Goal: Task Accomplishment & Management: Use online tool/utility

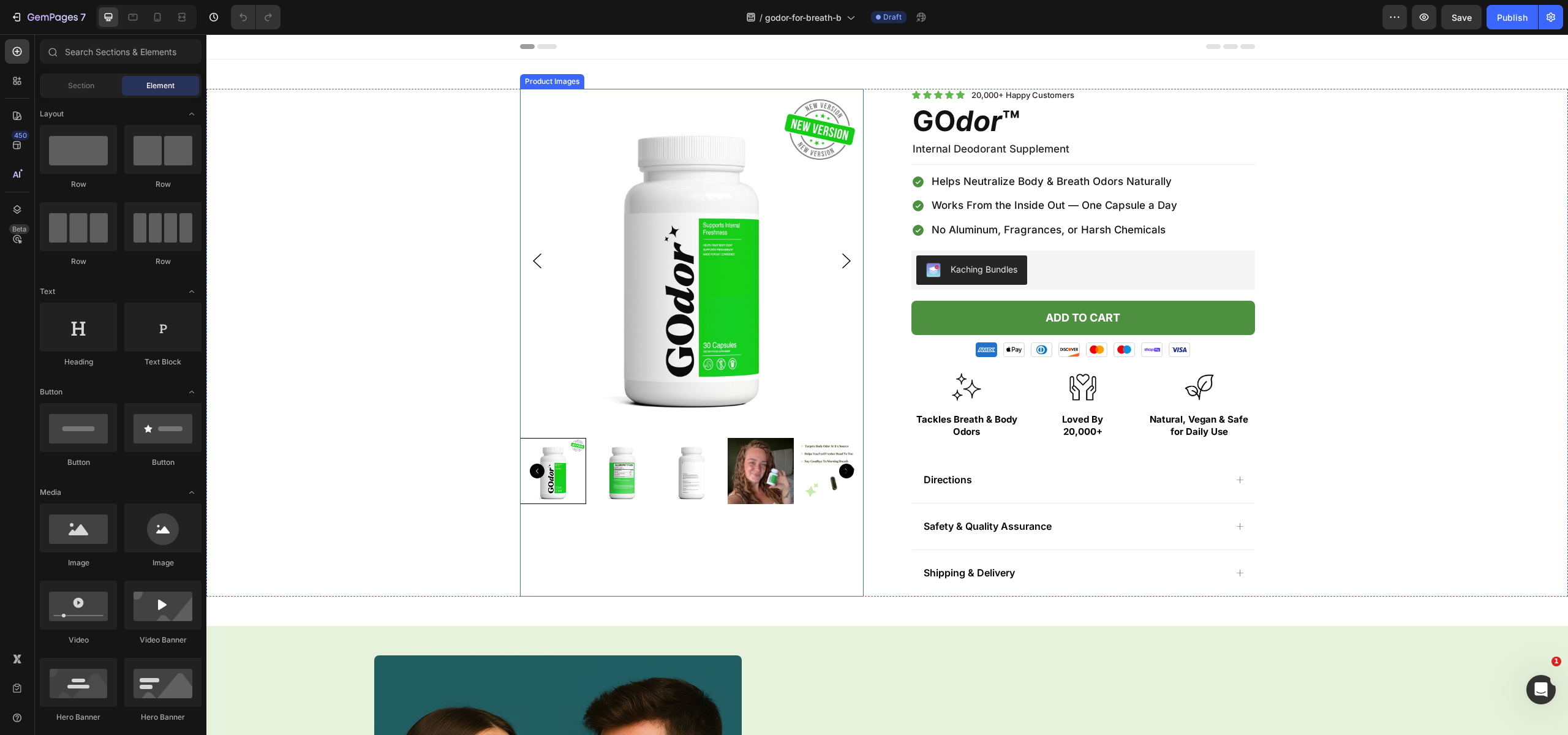
click at [776, 216] on img at bounding box center [691, 261] width 343 height 344
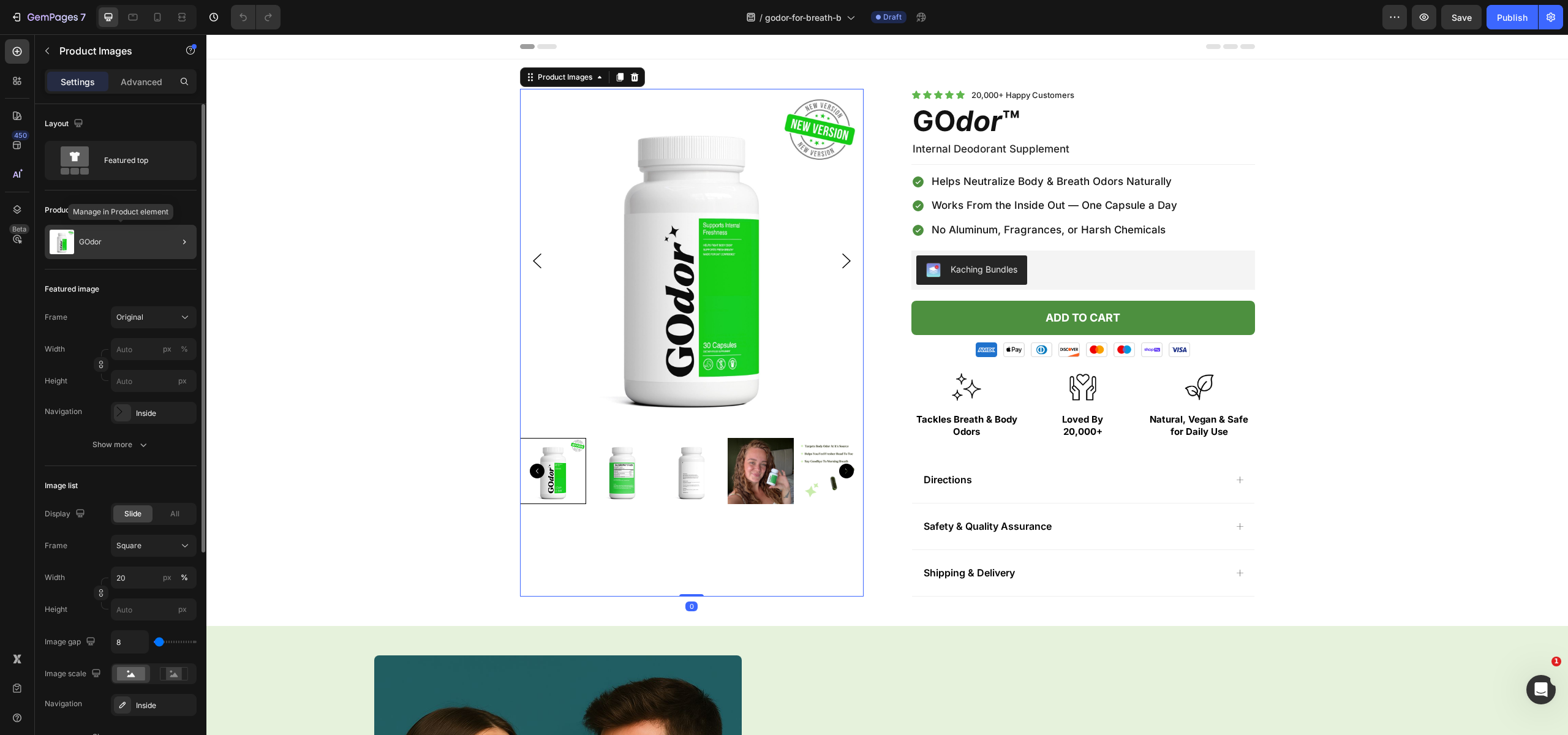
click at [119, 229] on div "GOdor" at bounding box center [120, 242] width 152 height 34
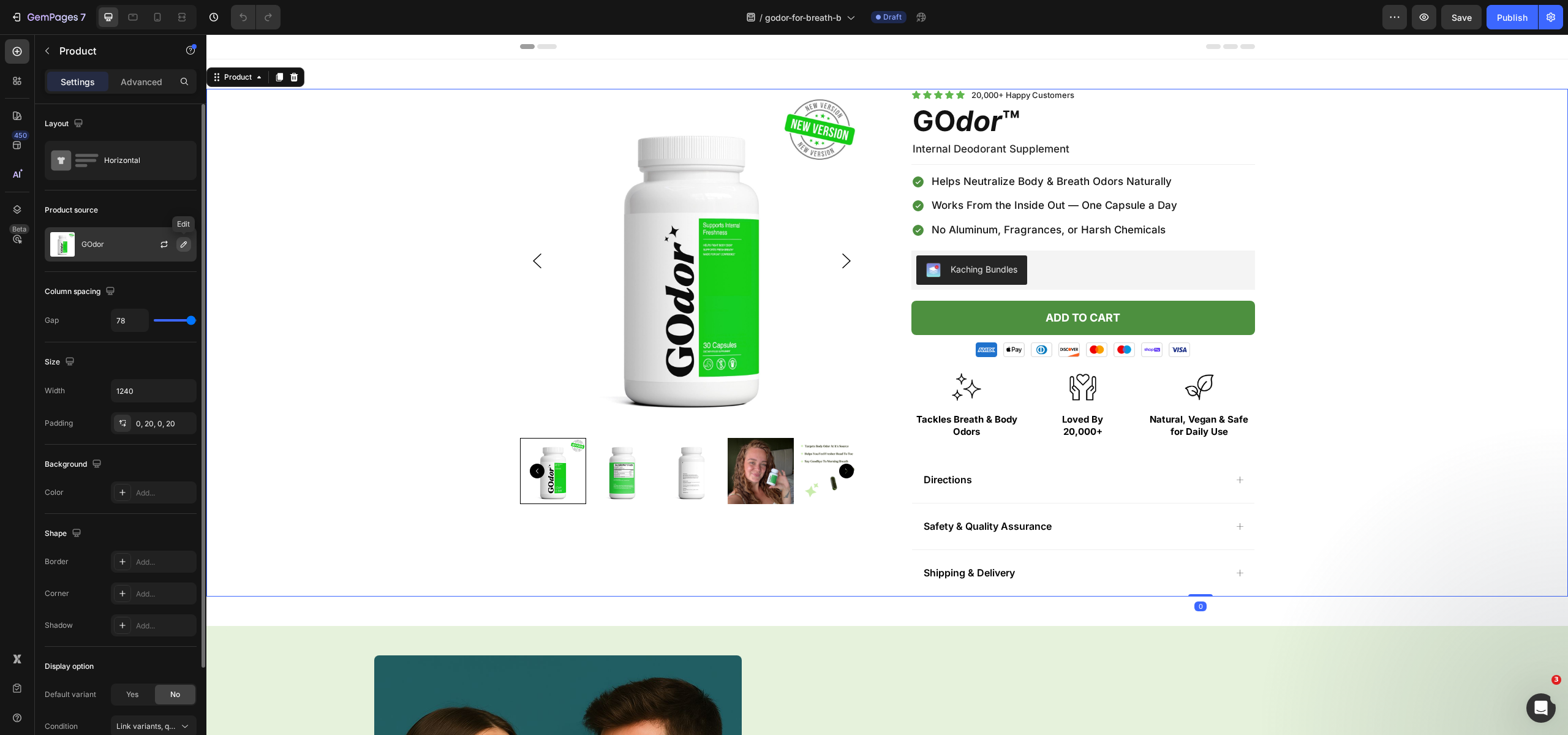
click at [177, 245] on button "button" at bounding box center [184, 244] width 14 height 14
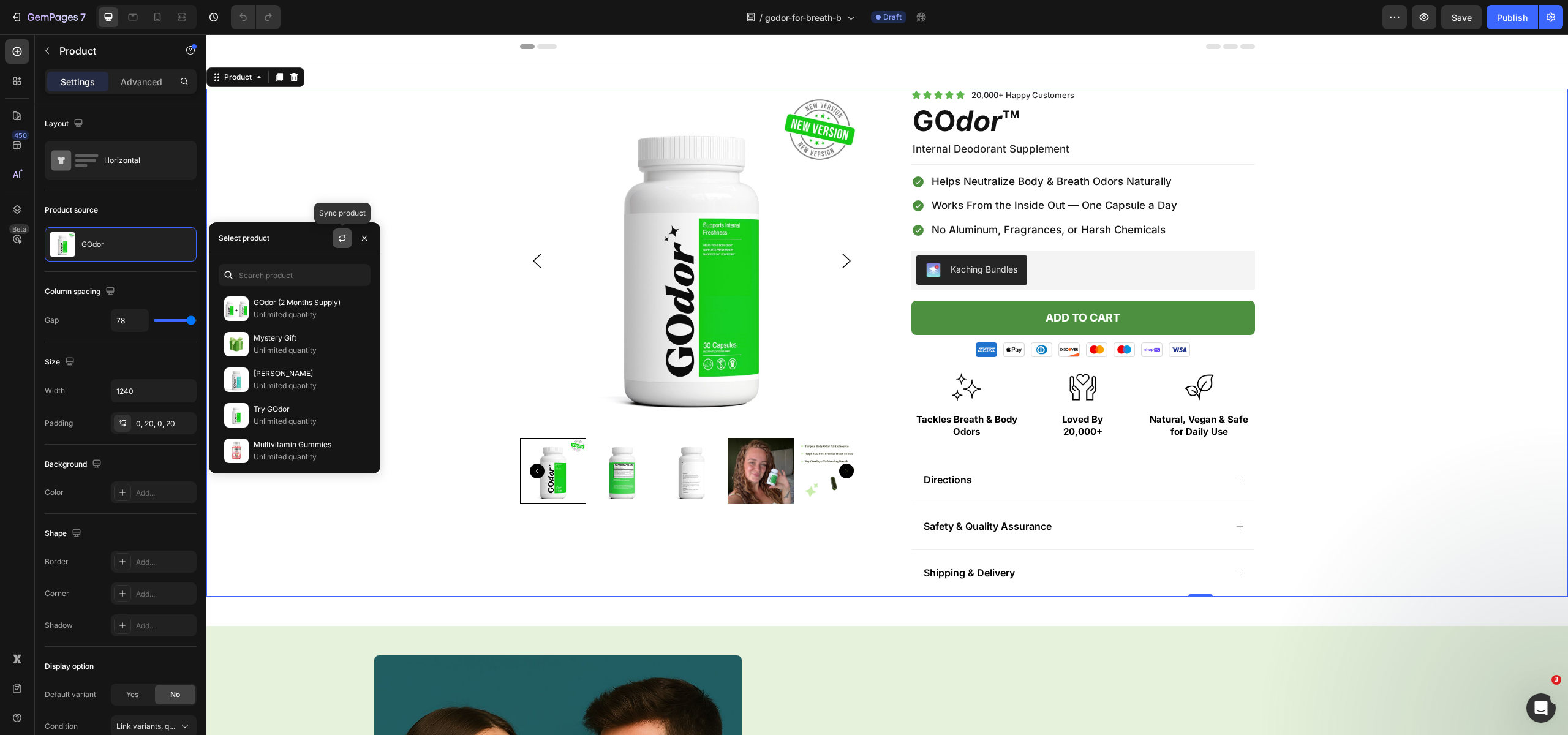
click at [339, 239] on icon "button" at bounding box center [342, 238] width 10 height 10
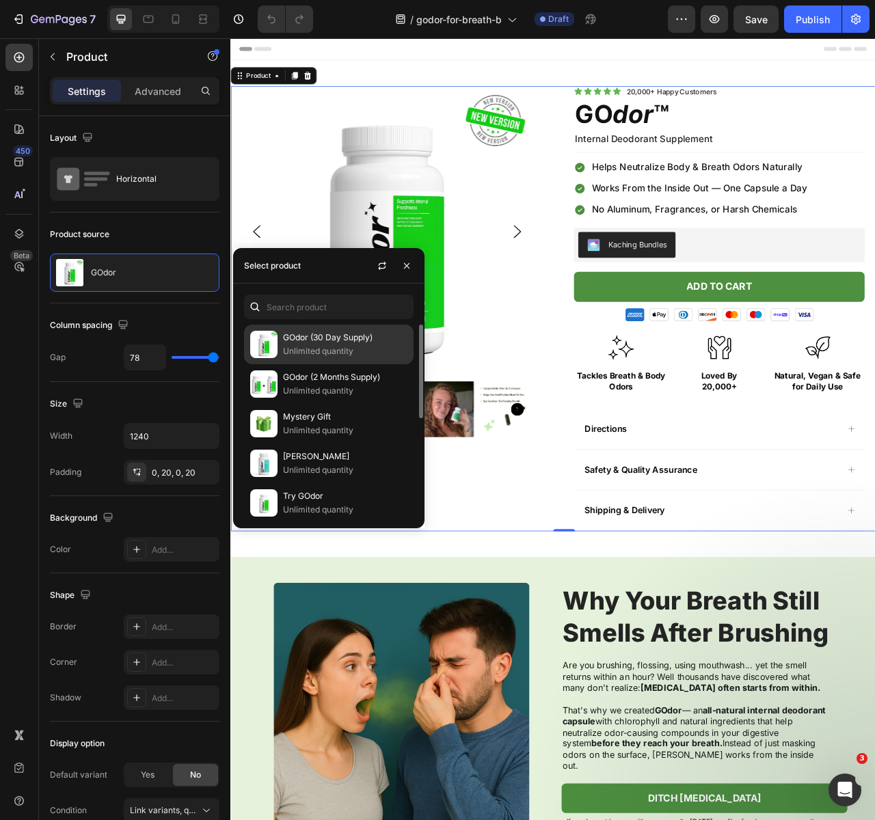
click at [336, 333] on p "GOdor (30 Day Supply)" at bounding box center [345, 338] width 124 height 14
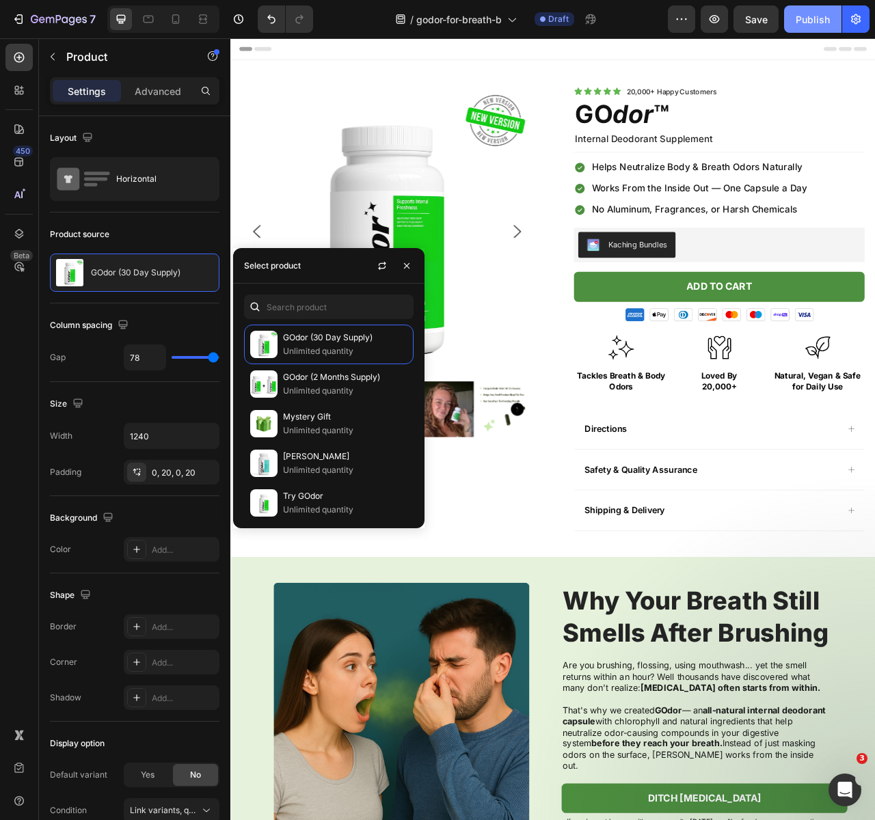
click at [803, 21] on div "Publish" at bounding box center [812, 19] width 34 height 14
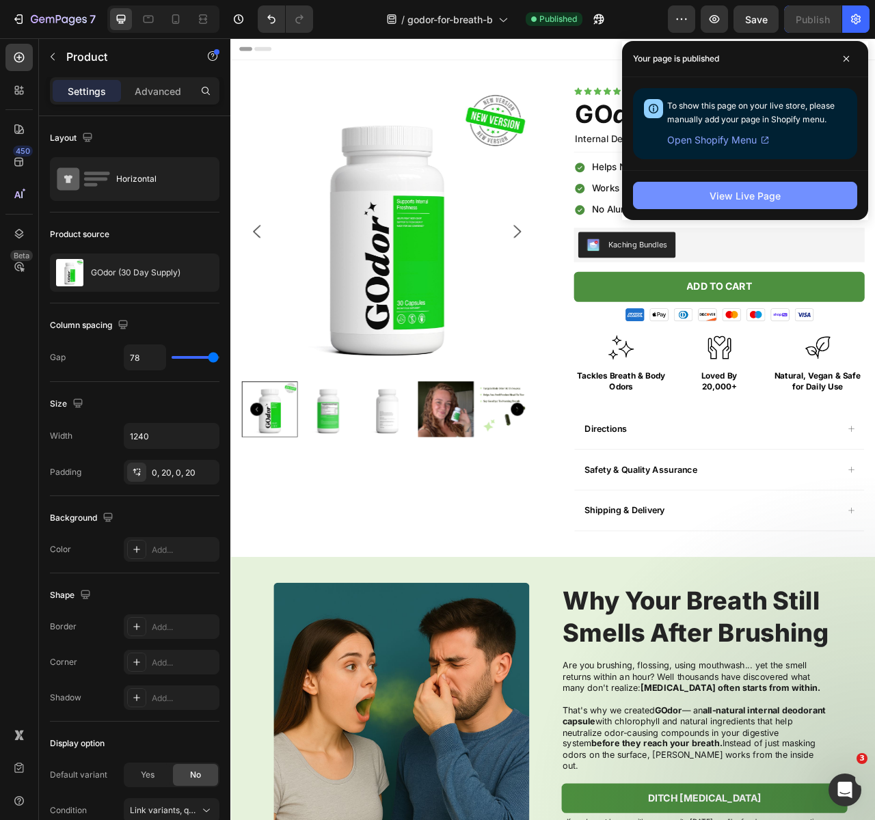
click at [689, 191] on button "View Live Page" at bounding box center [745, 195] width 224 height 27
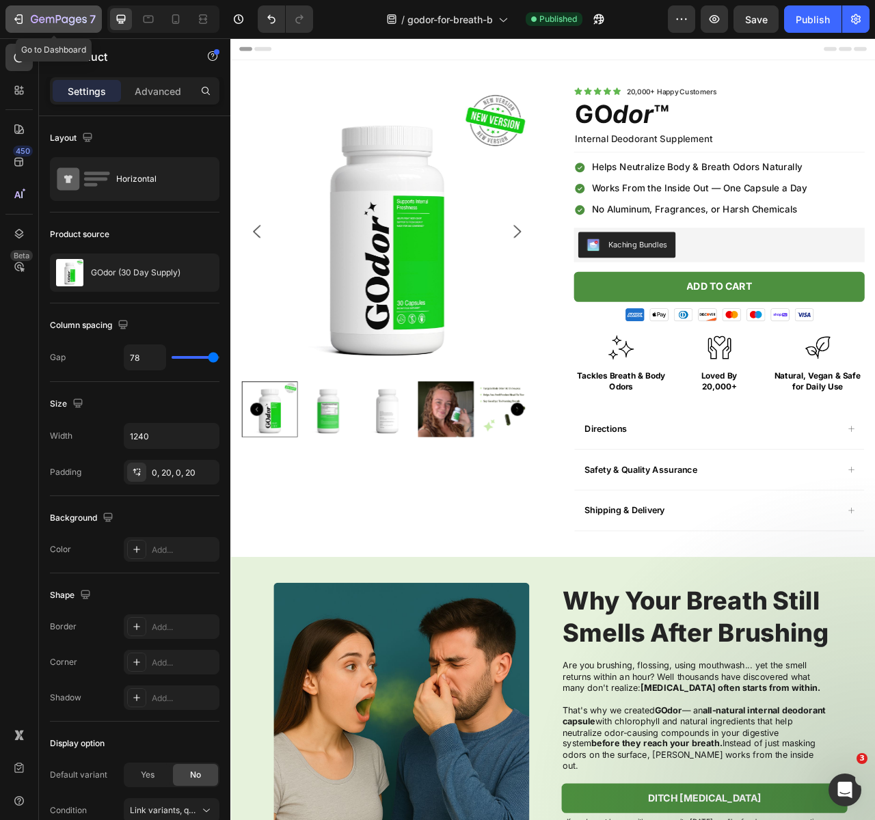
click at [20, 19] on icon "button" at bounding box center [19, 19] width 14 height 14
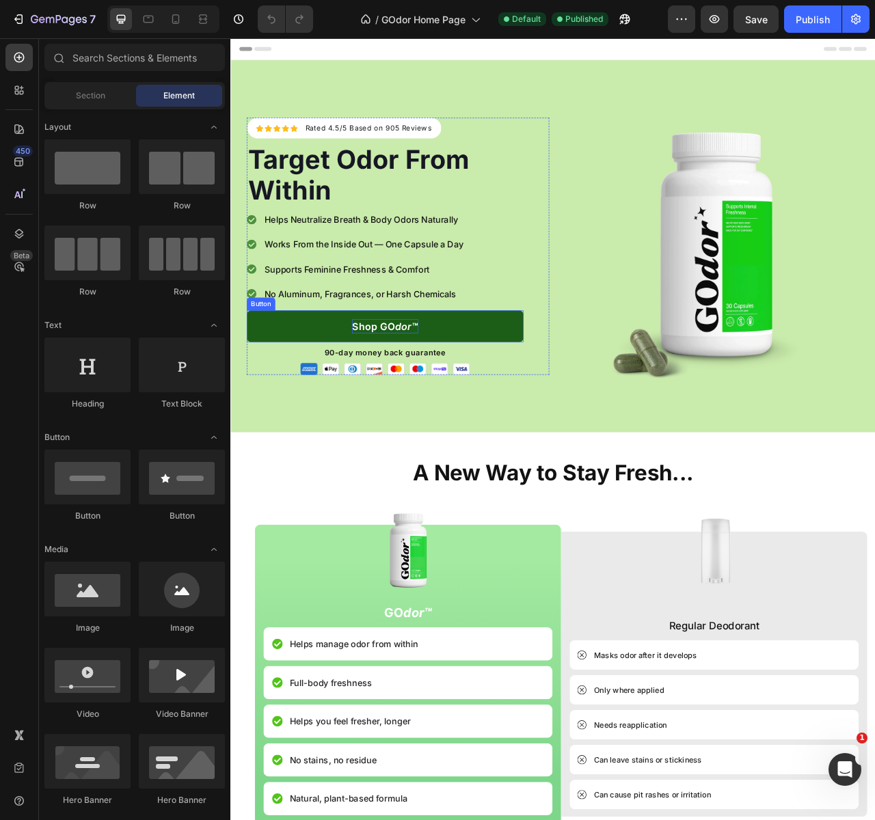
click at [420, 396] on p "Shop GO dor™" at bounding box center [427, 405] width 84 height 18
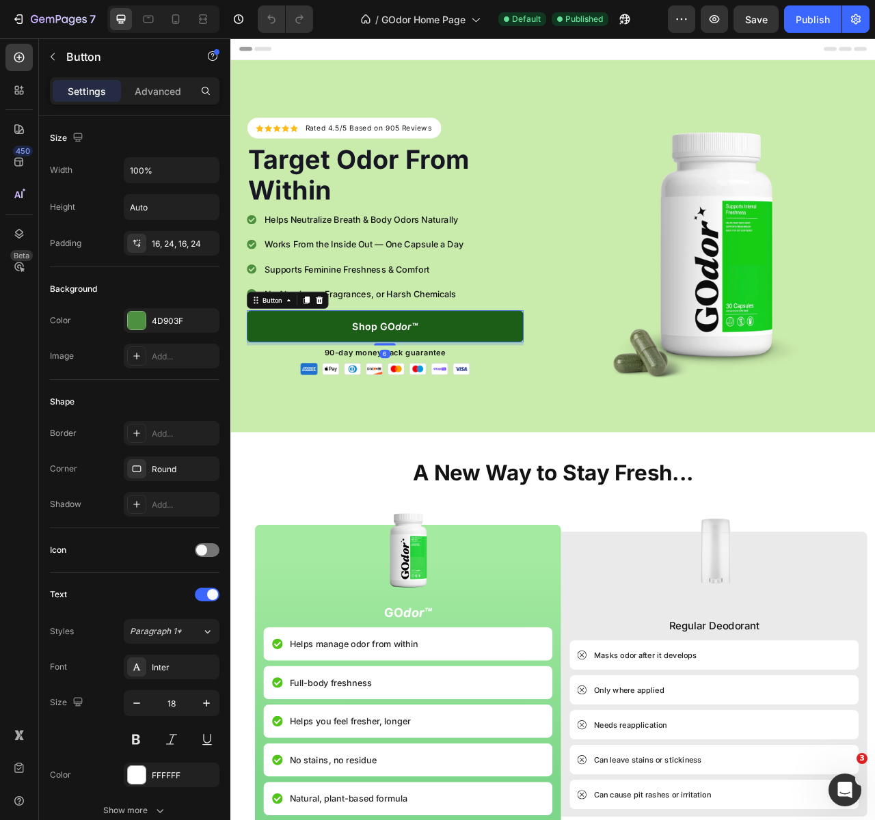
click at [325, 413] on link "Shop GO dor™" at bounding box center [427, 405] width 352 height 40
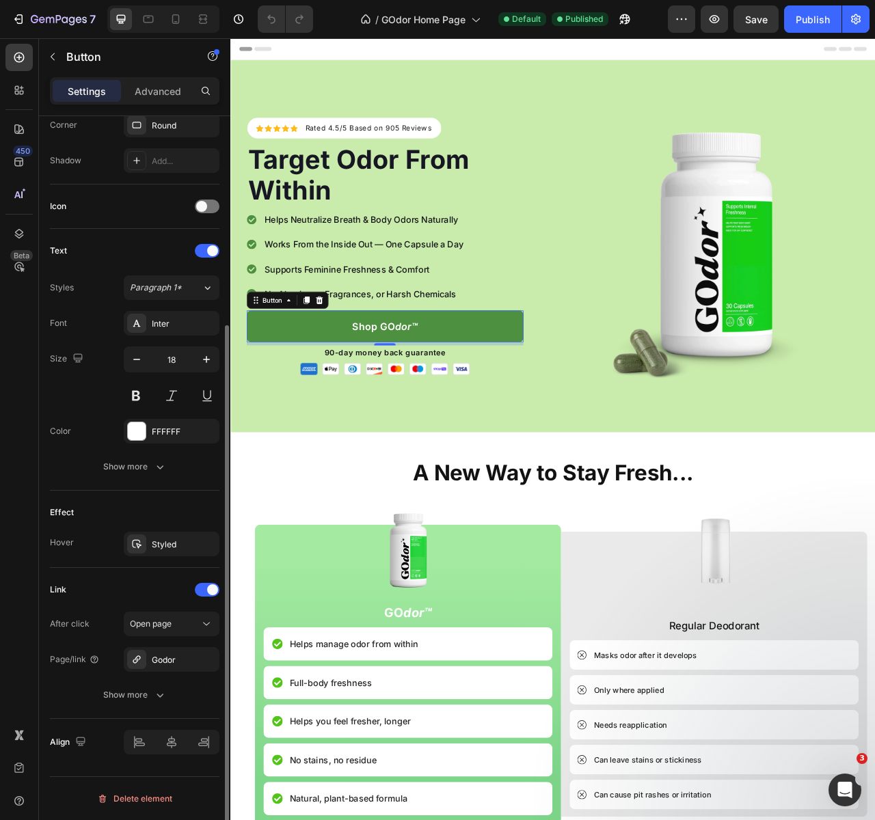
scroll to position [329, 0]
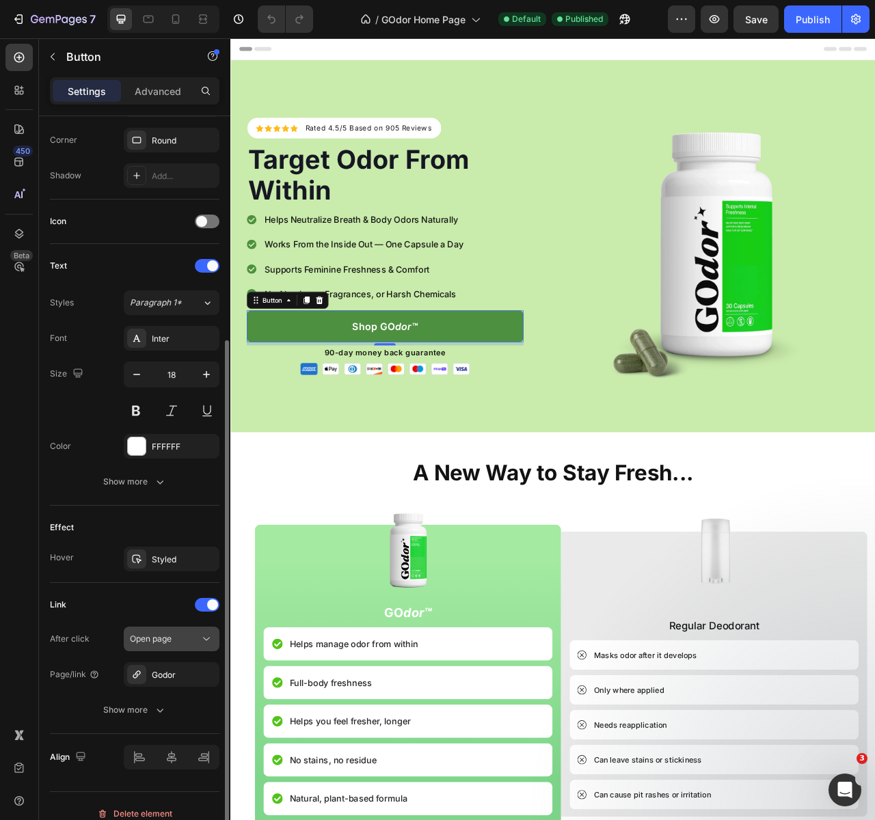
click at [158, 642] on span "Open page" at bounding box center [151, 638] width 42 height 10
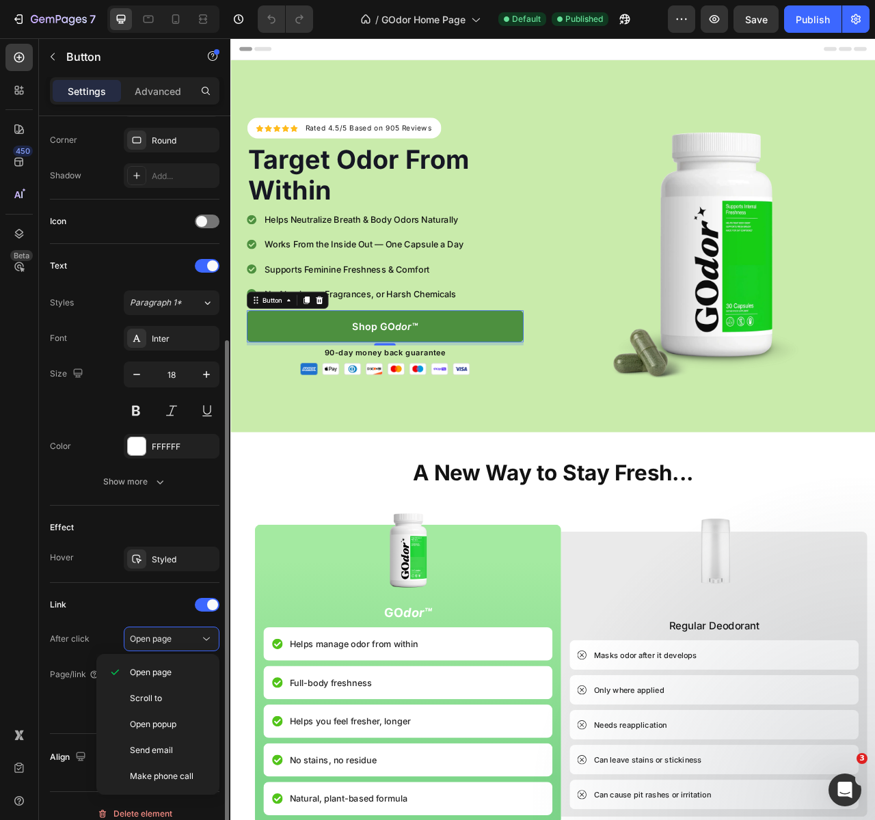
click at [163, 622] on div "Link After click Open page Page/link Godor Show more" at bounding box center [134, 658] width 169 height 128
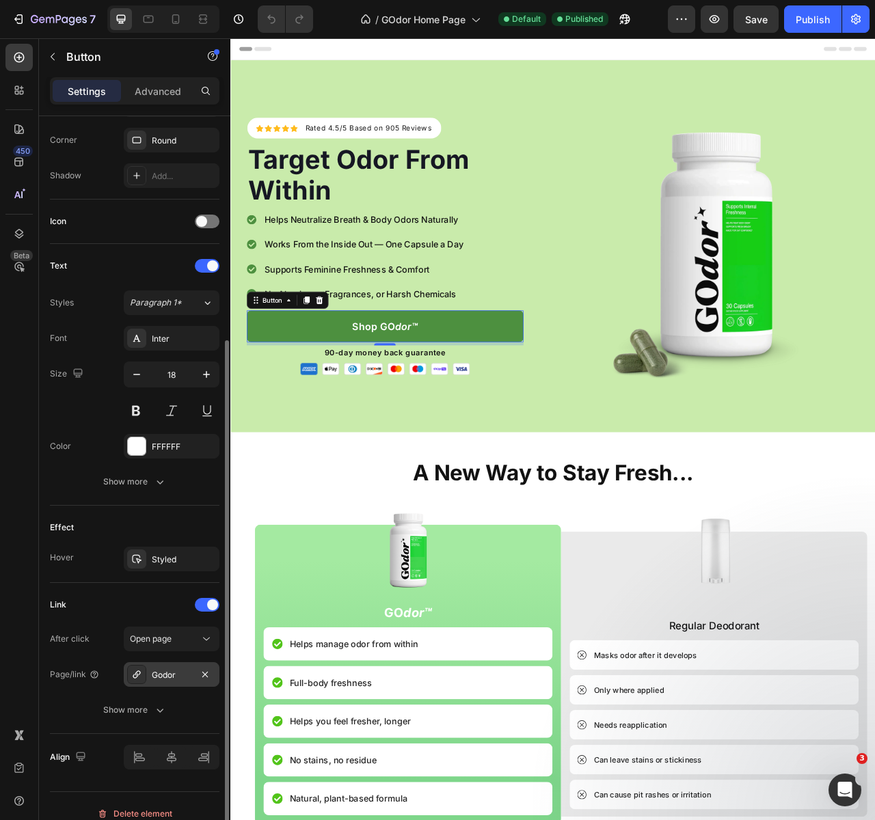
click at [171, 674] on div "Godor" at bounding box center [172, 675] width 40 height 12
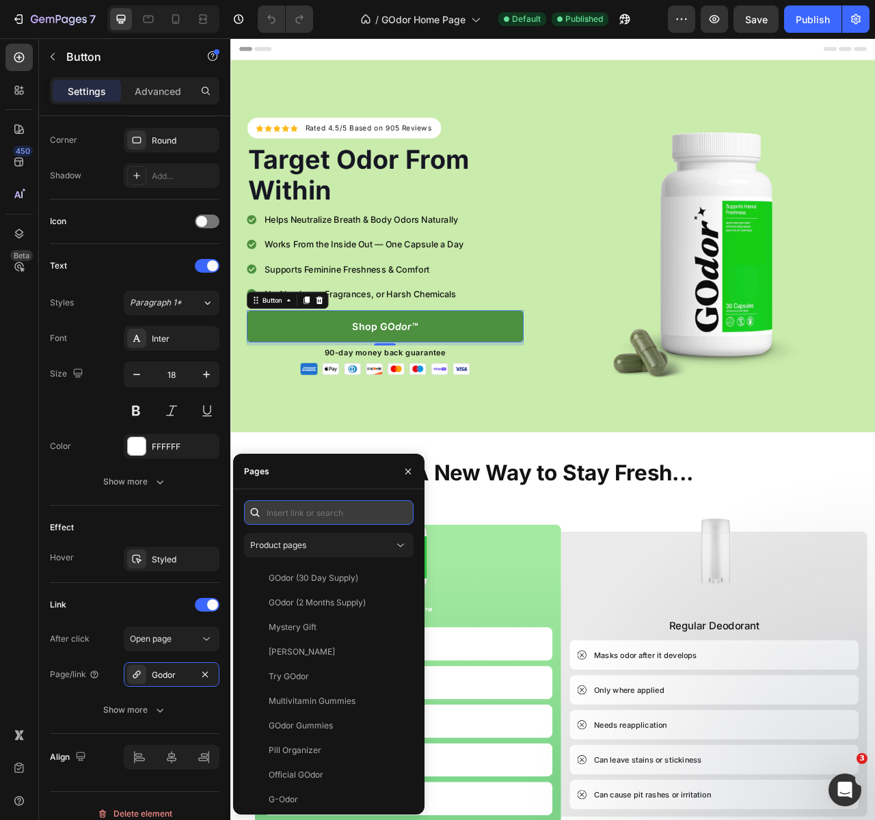
click at [299, 503] on input "text" at bounding box center [328, 512] width 169 height 25
paste input "[URL][DOMAIN_NAME]"
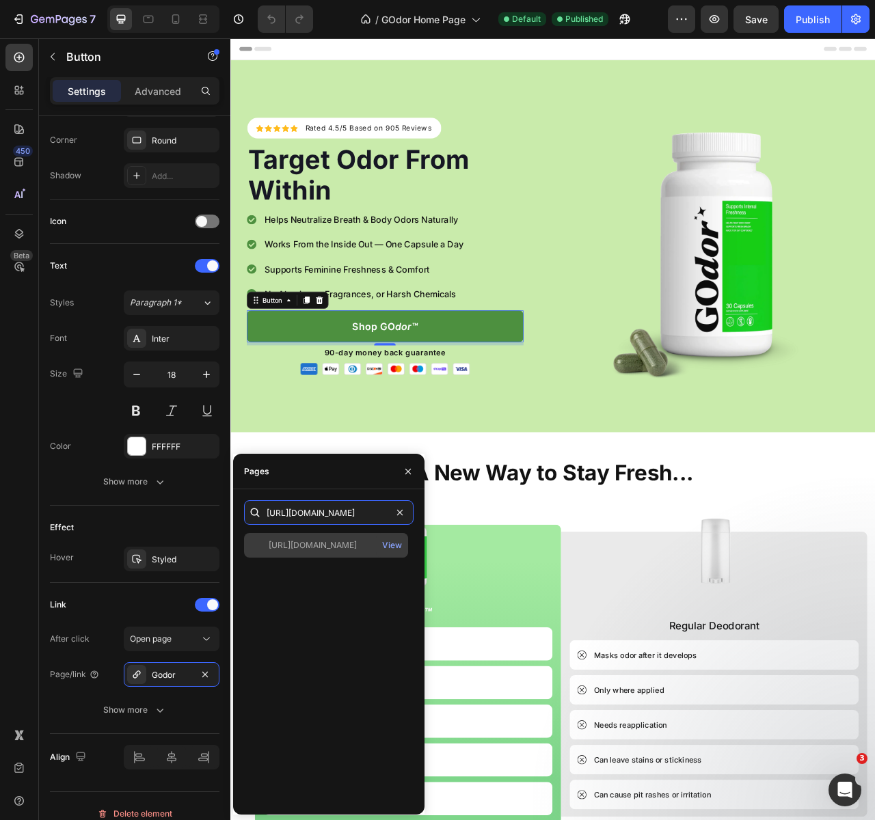
type input "[URL][DOMAIN_NAME]"
click at [357, 543] on div "[URL][DOMAIN_NAME]" at bounding box center [313, 545] width 88 height 12
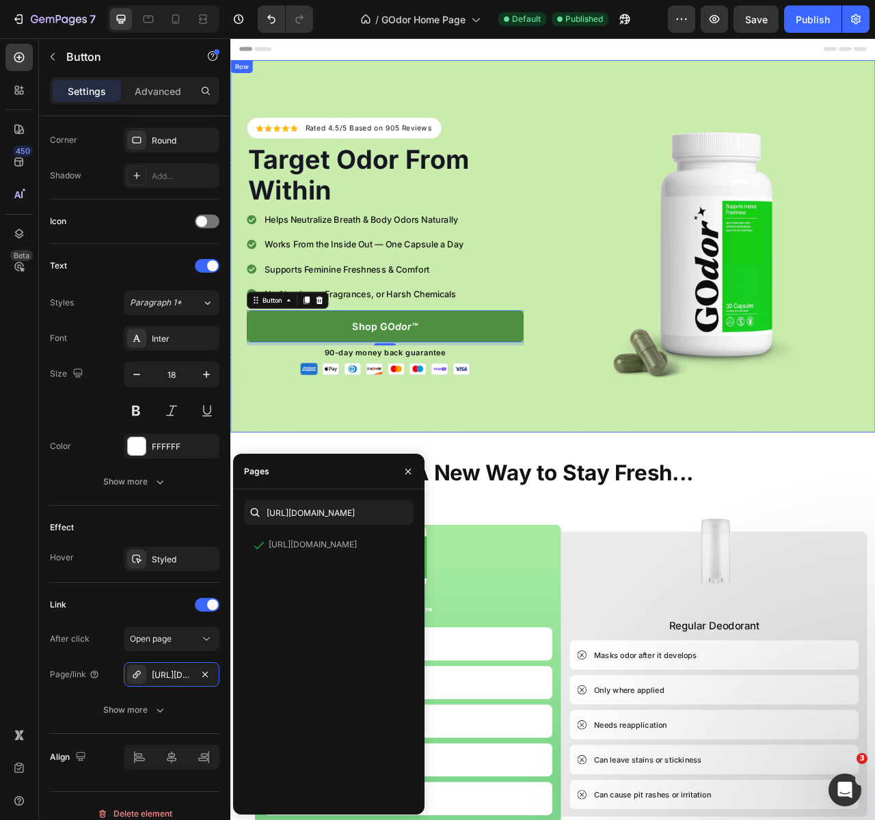
click at [629, 517] on div "Icon Icon Icon Icon Icon Icon List Hoz Rated 4.5/5 Based on 905 Reviews Text bl…" at bounding box center [640, 303] width 820 height 474
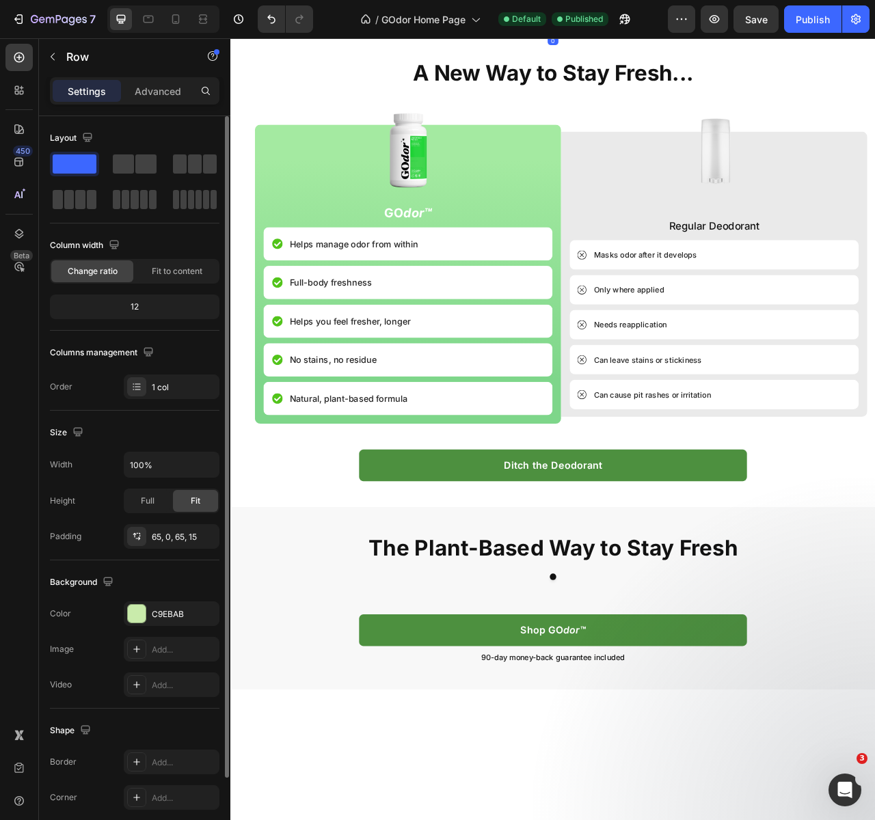
scroll to position [616, 0]
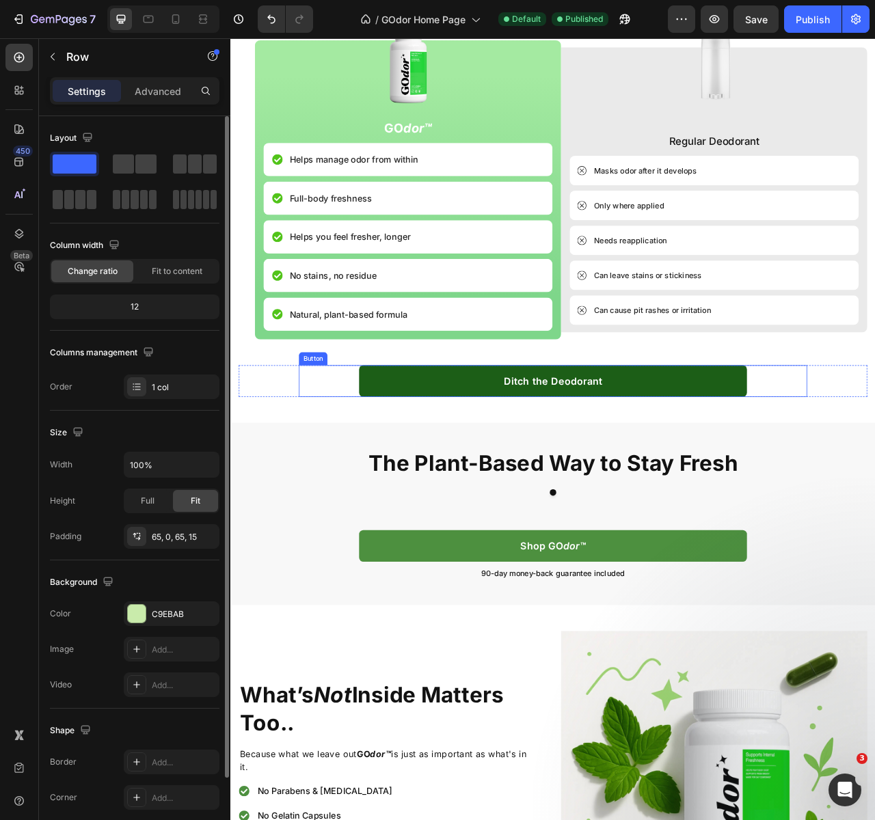
click at [495, 490] on link "Ditch the Deodorant" at bounding box center [640, 474] width 493 height 40
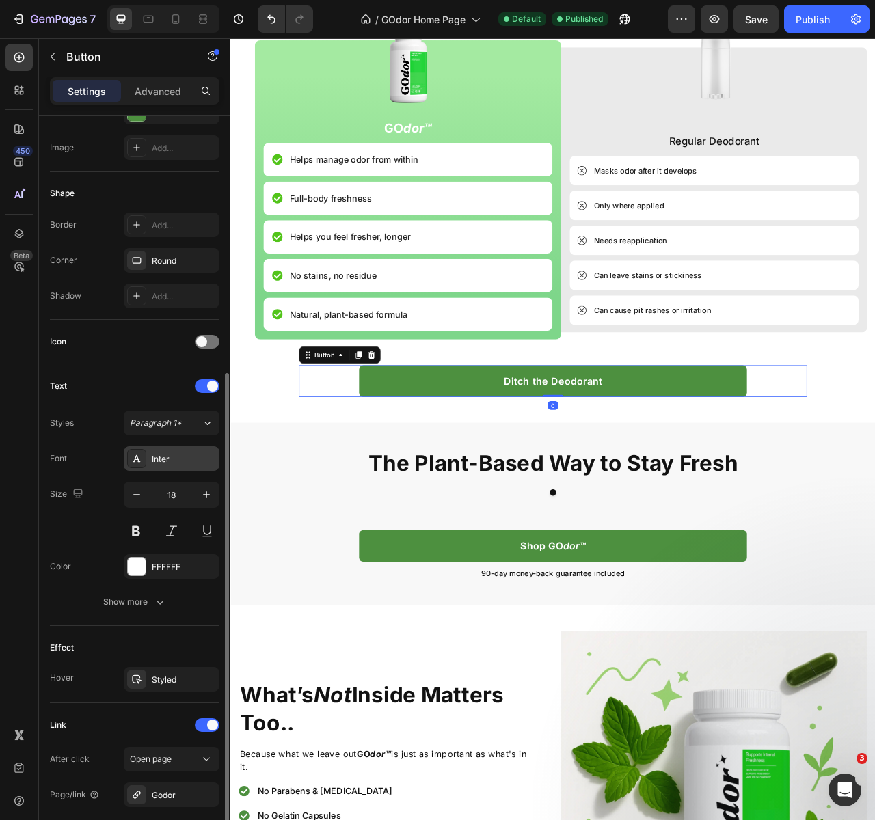
scroll to position [344, 0]
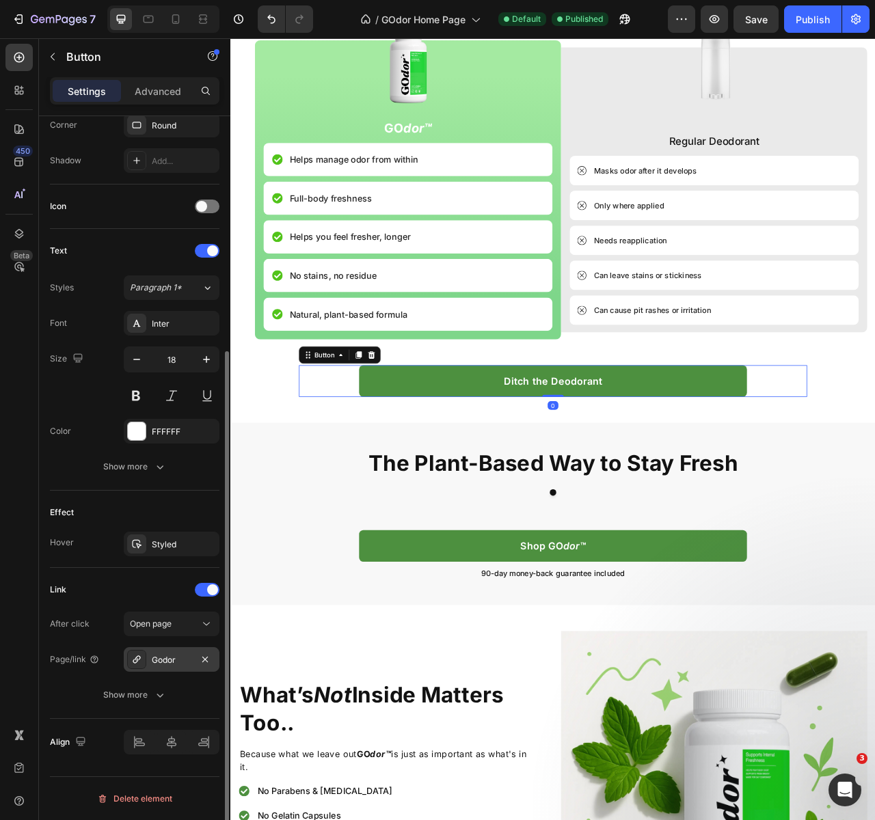
click at [162, 654] on div "Godor" at bounding box center [172, 660] width 40 height 12
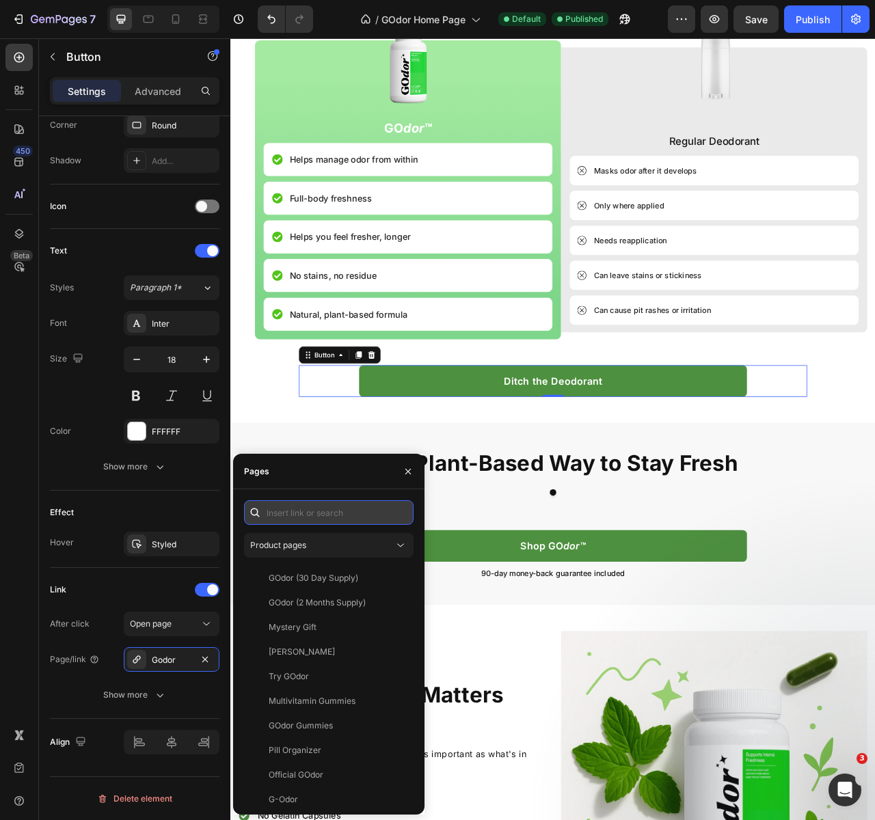
click at [315, 509] on input "text" at bounding box center [328, 512] width 169 height 25
paste input "[URL][DOMAIN_NAME]"
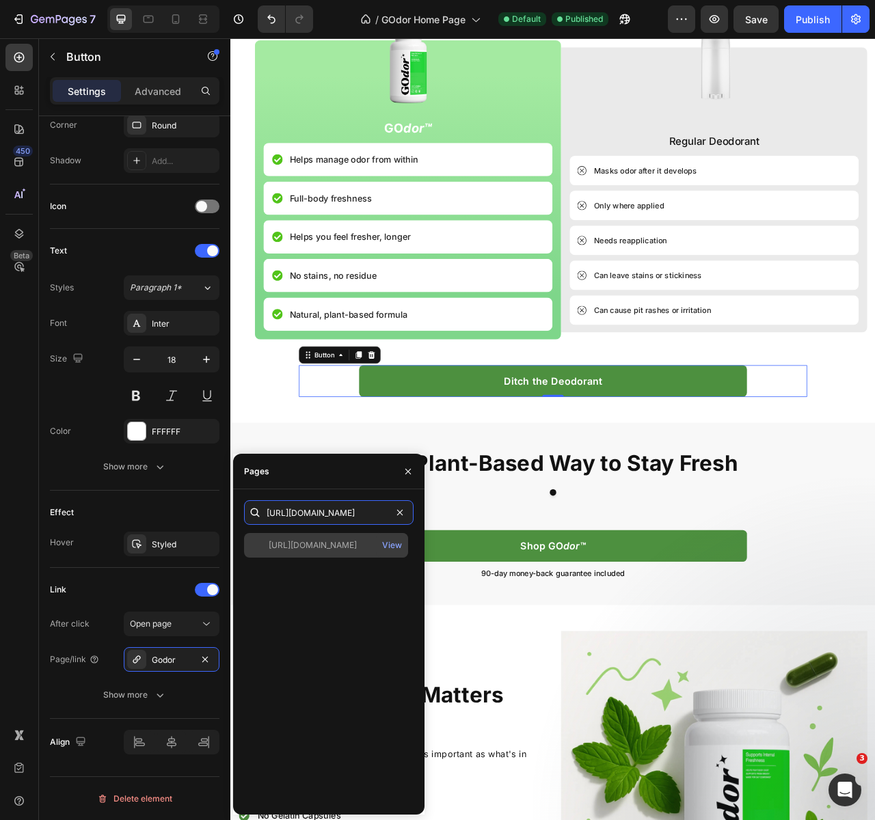
type input "[URL][DOMAIN_NAME]"
click at [325, 539] on div "[URL][DOMAIN_NAME]" at bounding box center [313, 545] width 88 height 12
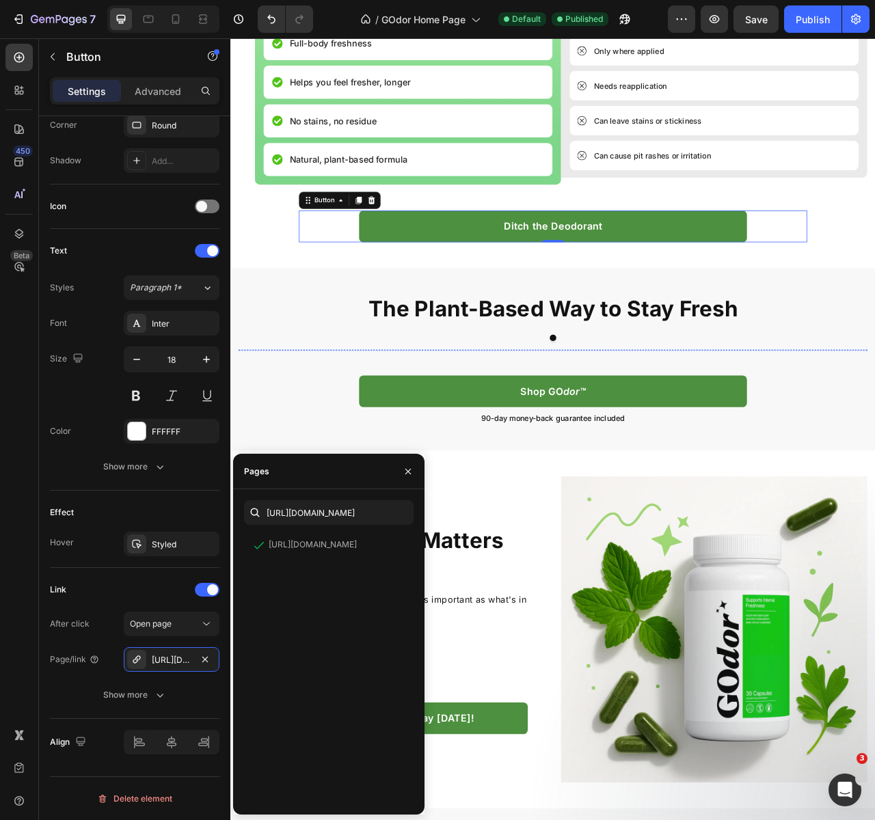
scroll to position [868, 0]
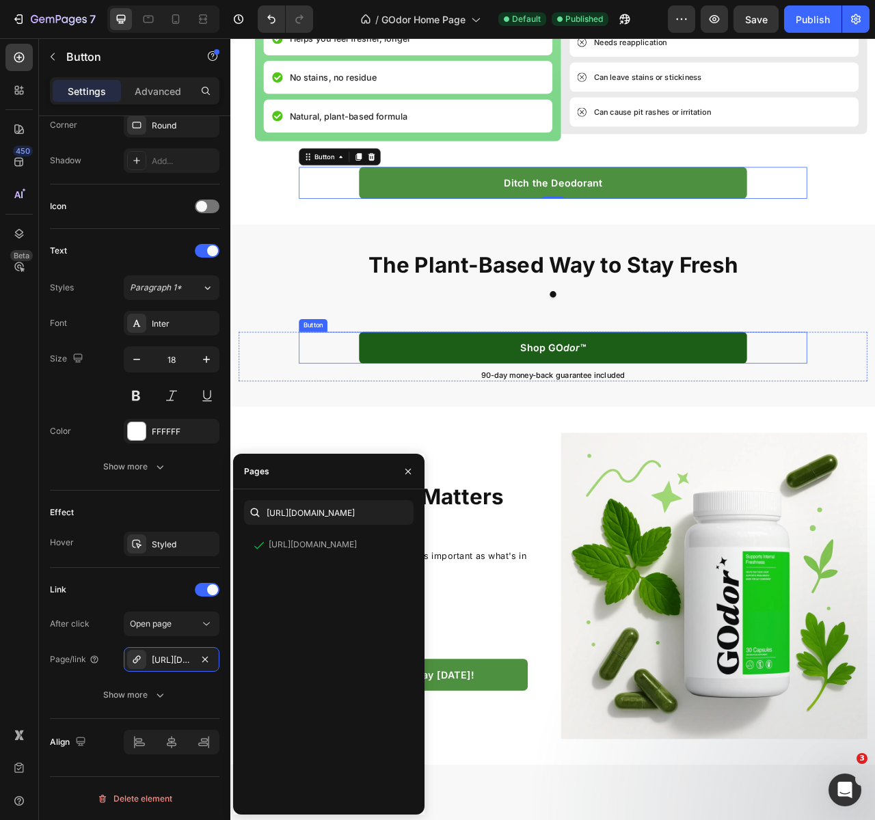
click at [730, 452] on link "Shop GO dor™" at bounding box center [640, 432] width 493 height 40
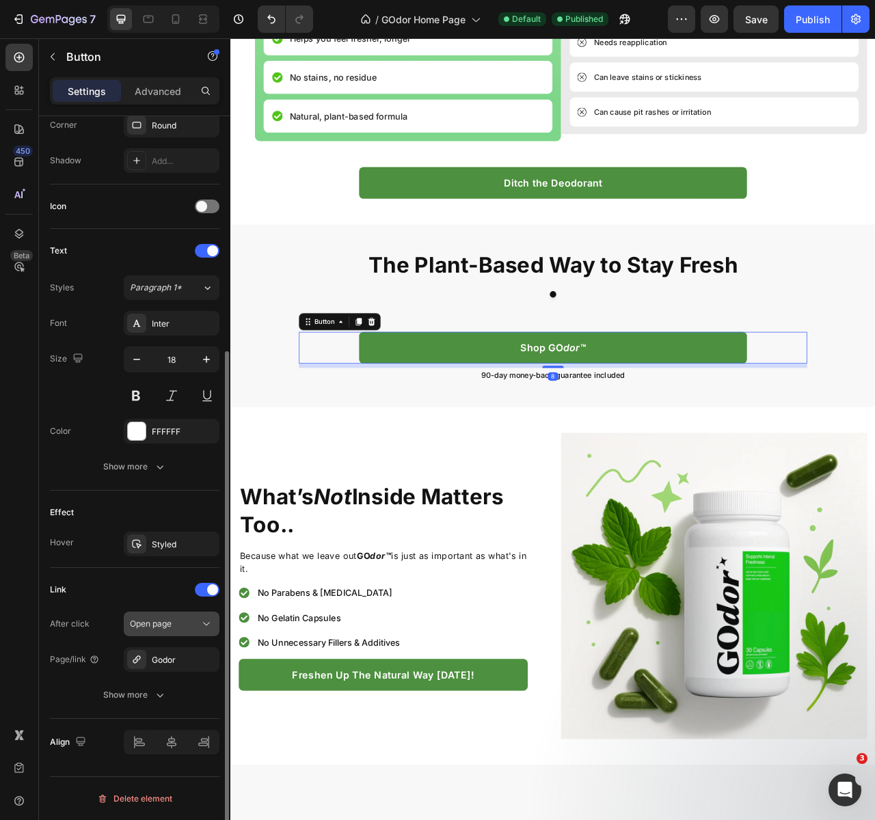
click at [153, 629] on span "Open page" at bounding box center [151, 624] width 42 height 12
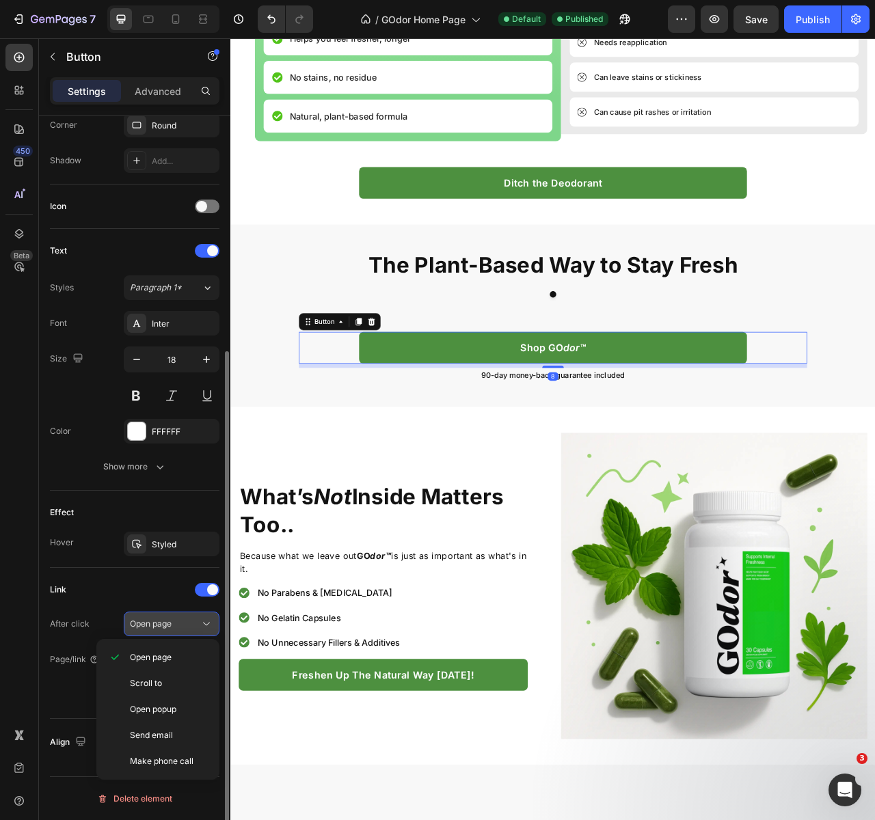
click at [151, 622] on span "Open page" at bounding box center [151, 623] width 42 height 10
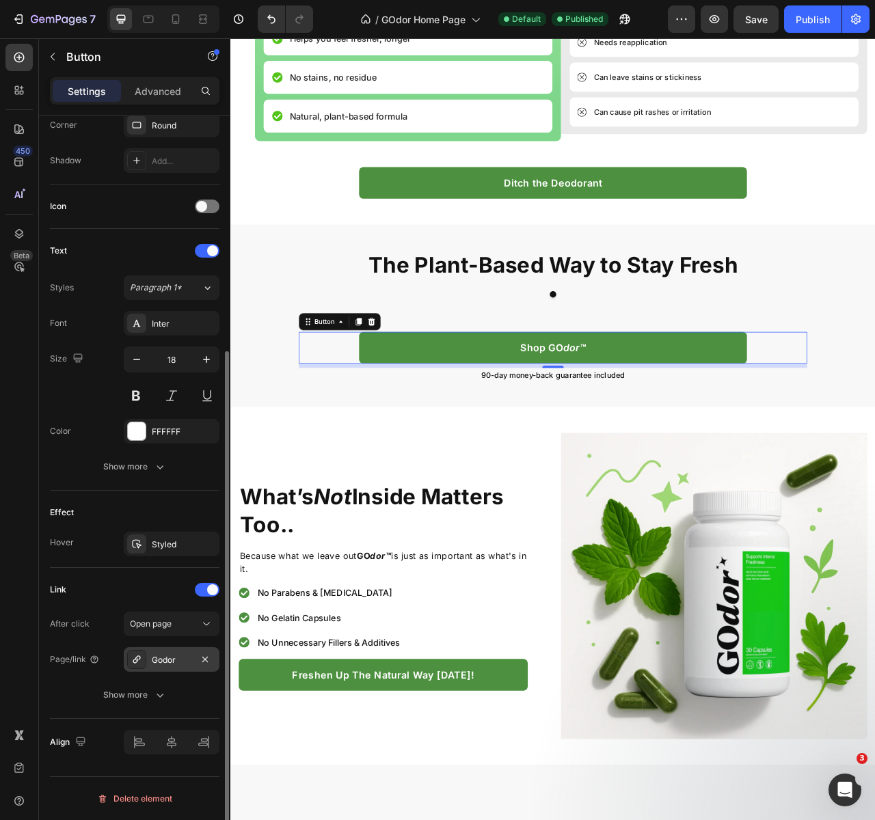
click at [152, 650] on div "Godor" at bounding box center [172, 659] width 96 height 25
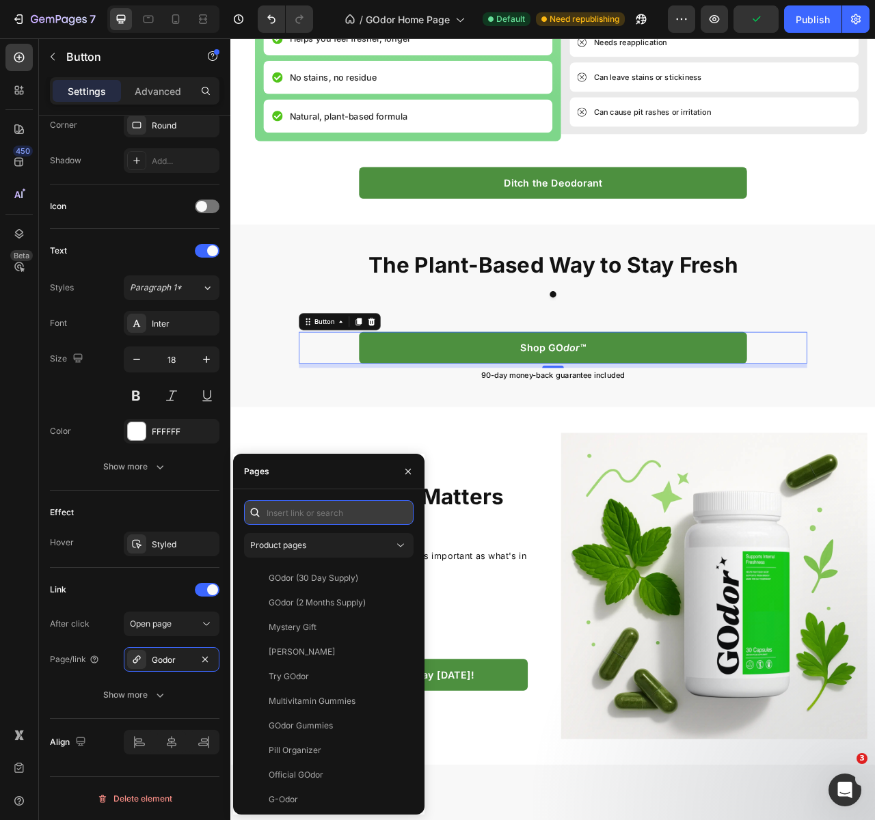
click at [301, 515] on input "text" at bounding box center [328, 512] width 169 height 25
paste input "[URL][DOMAIN_NAME]"
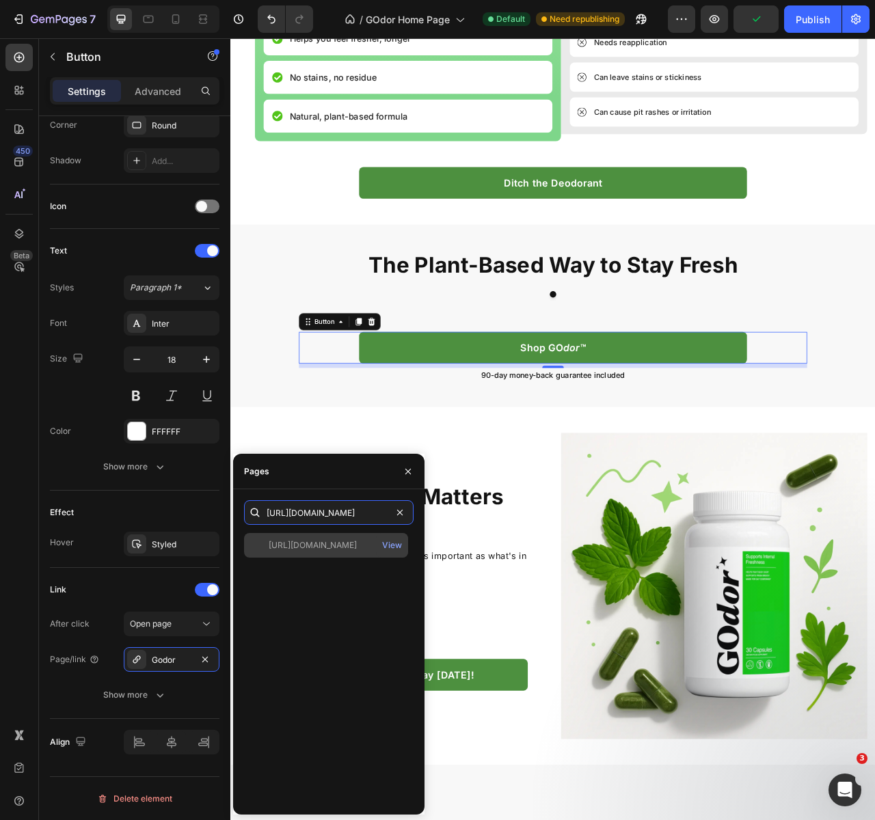
type input "[URL][DOMAIN_NAME]"
click at [348, 545] on div "[URL][DOMAIN_NAME]" at bounding box center [313, 545] width 88 height 12
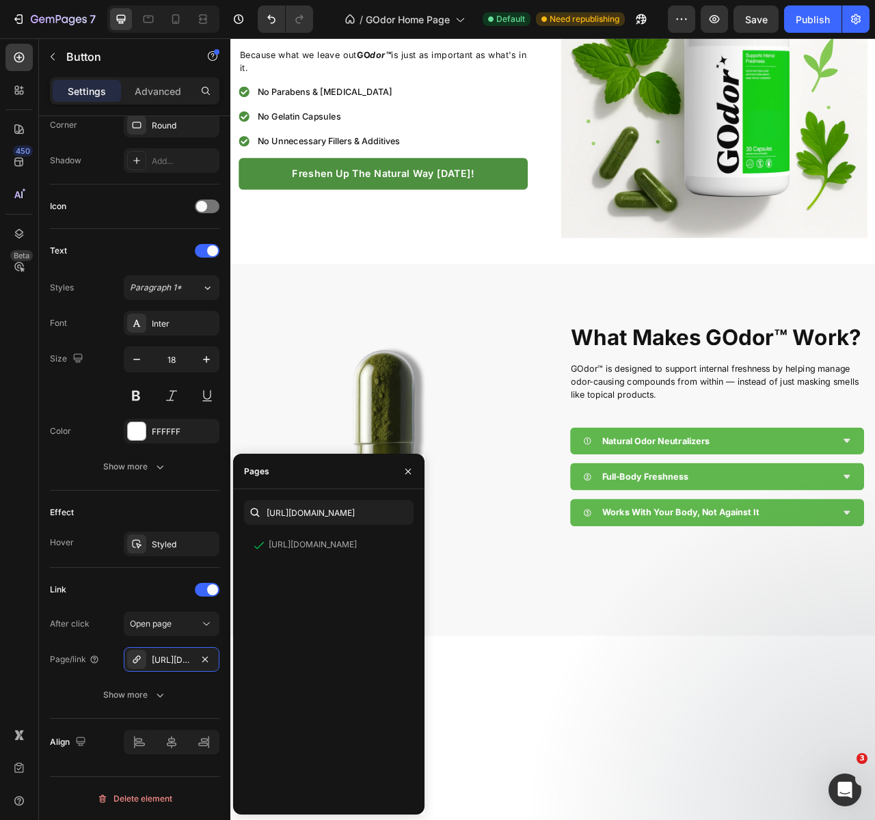
scroll to position [1499, 0]
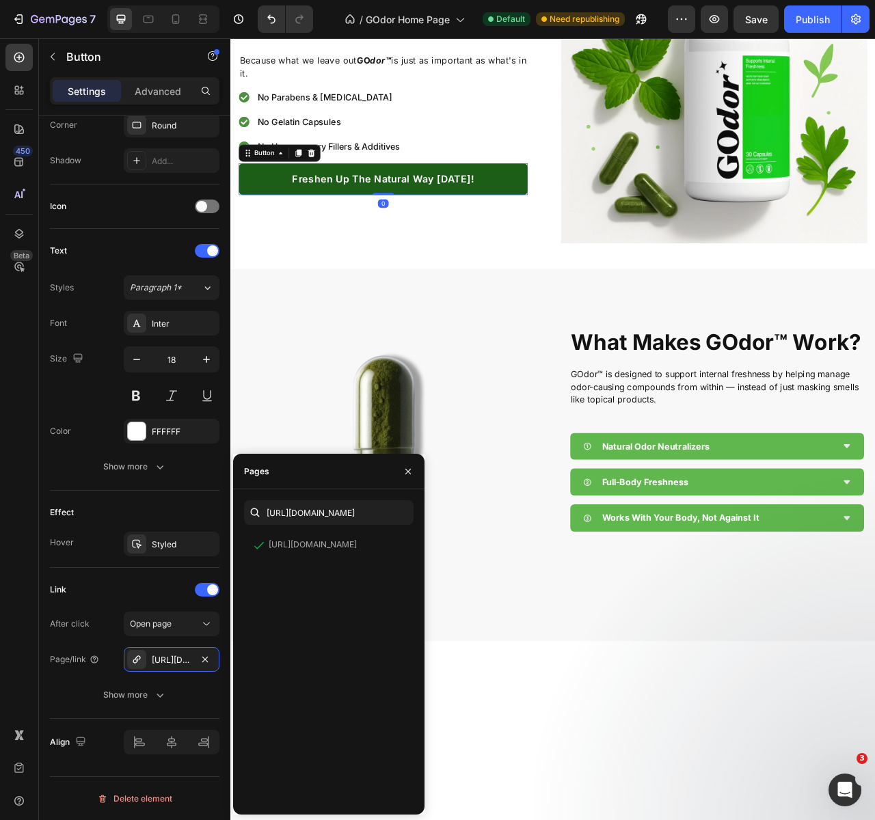
click at [592, 238] on link "Freshen Up The Natural Way [DATE]!" at bounding box center [425, 217] width 368 height 40
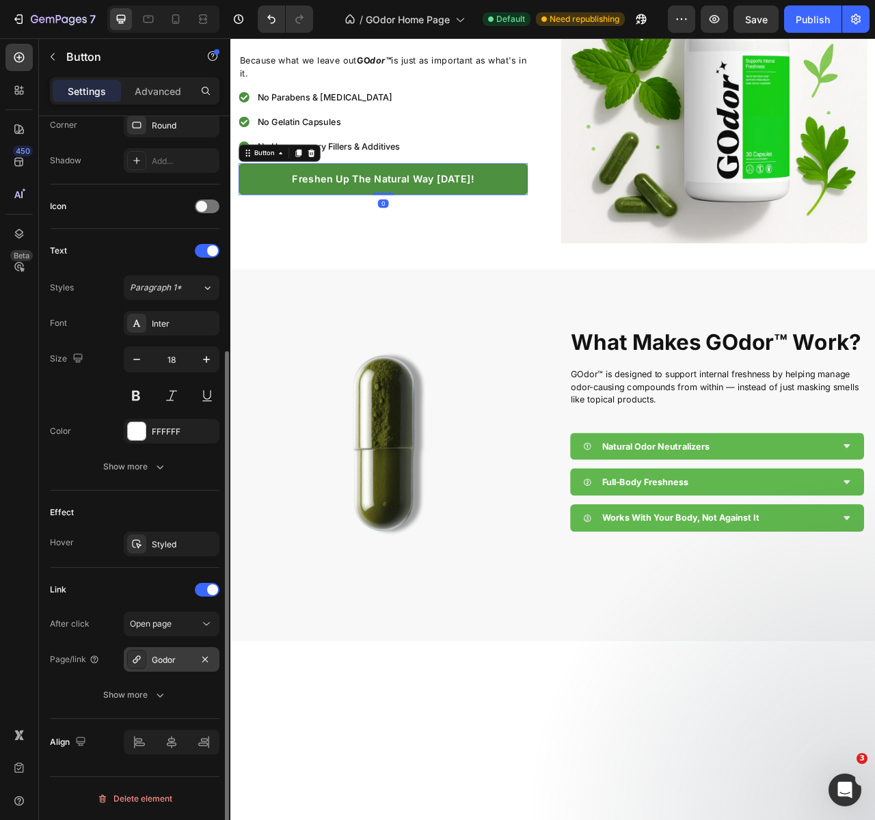
click at [165, 663] on div "Godor" at bounding box center [172, 660] width 40 height 12
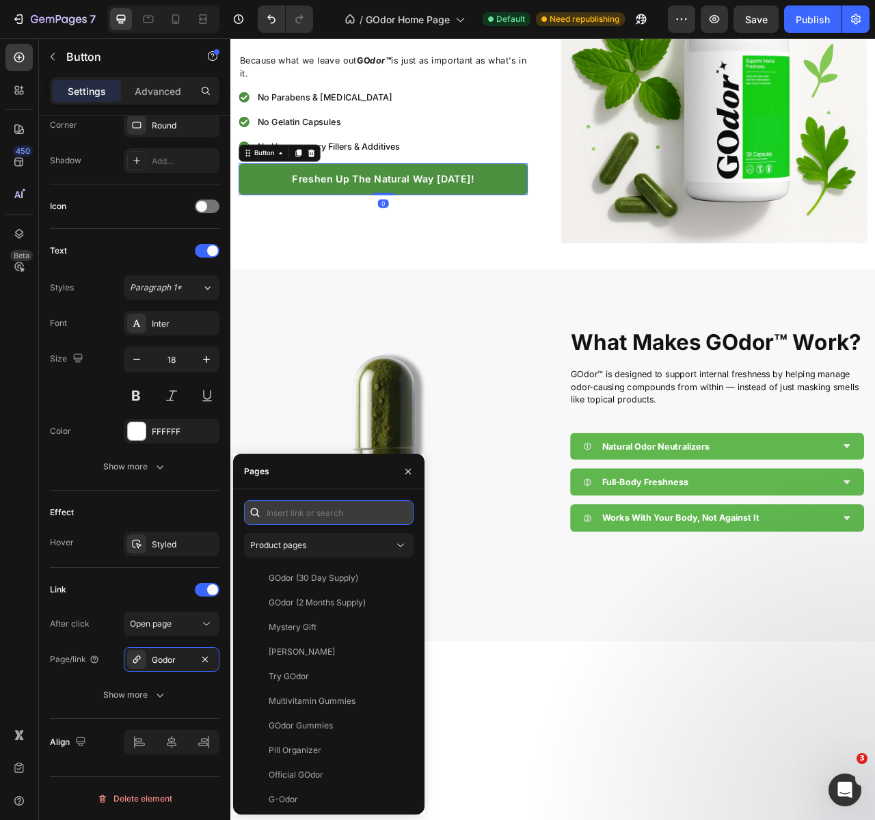
click at [353, 519] on input "text" at bounding box center [328, 512] width 169 height 25
paste input "[URL][DOMAIN_NAME]"
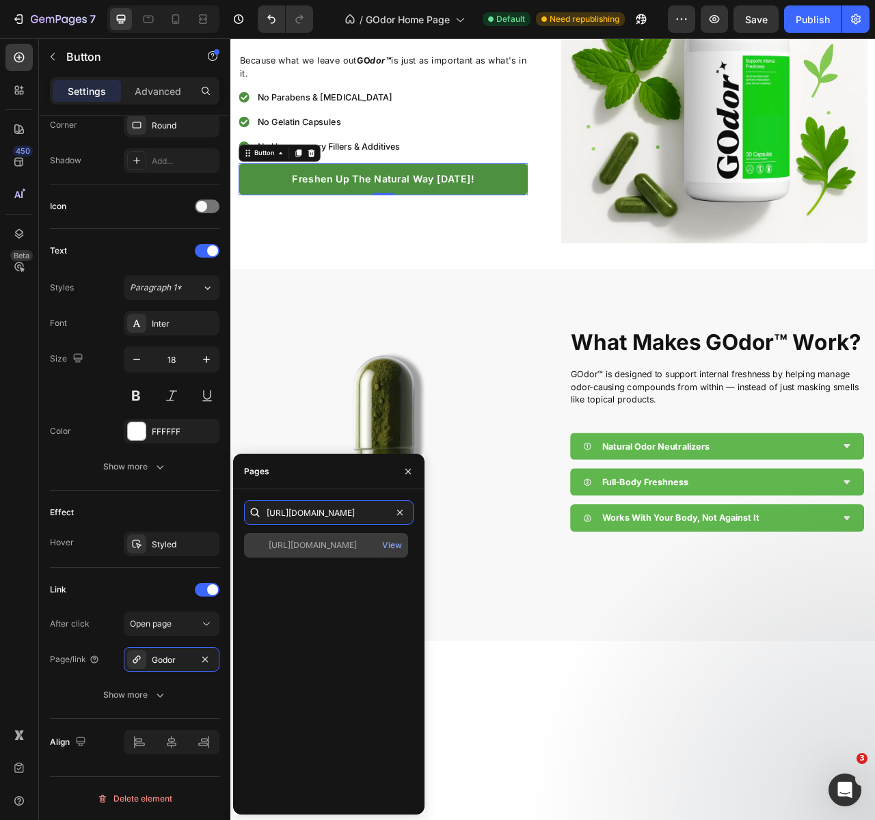
type input "[URL][DOMAIN_NAME]"
click at [340, 547] on div "[URL][DOMAIN_NAME]" at bounding box center [313, 545] width 88 height 12
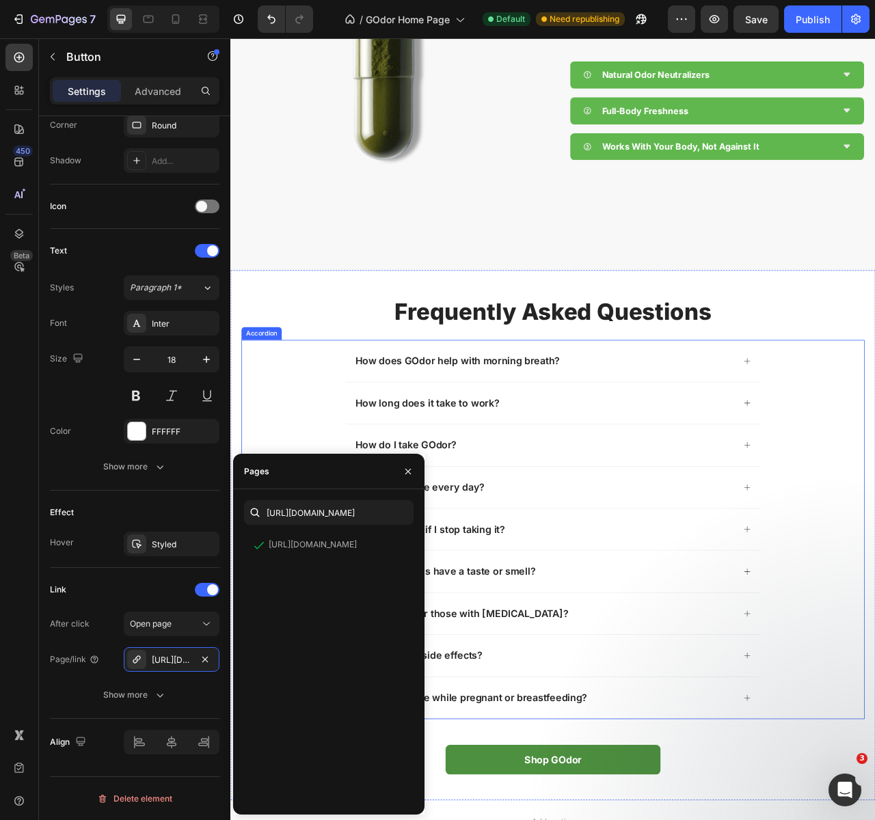
scroll to position [2402, 0]
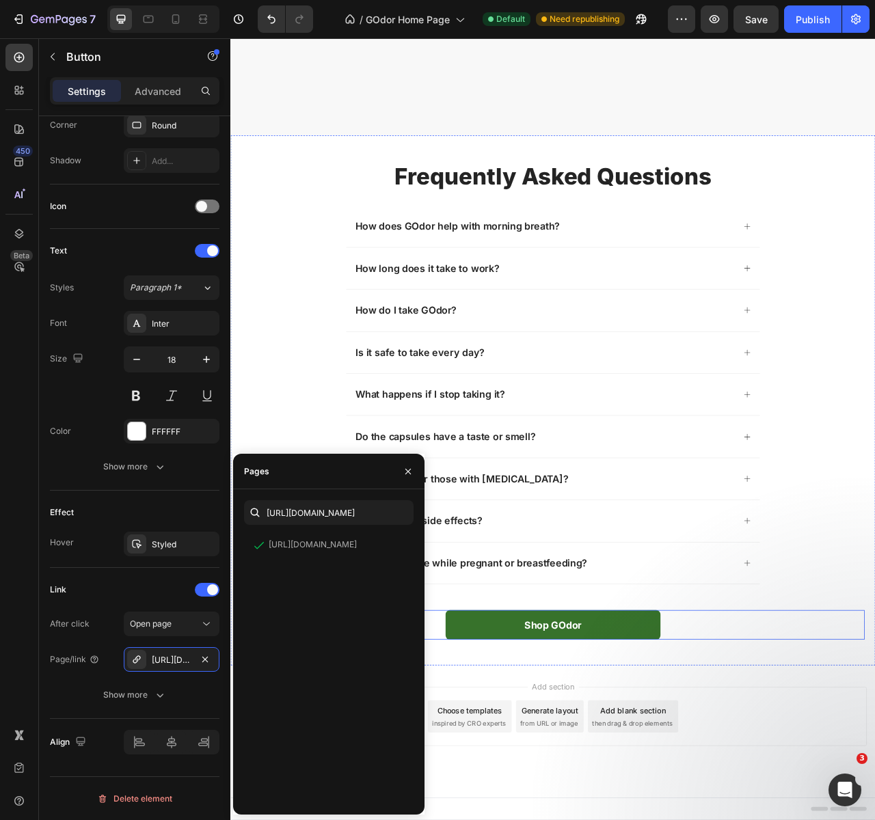
click at [723, 793] on link "Shop GOdor" at bounding box center [640, 785] width 273 height 38
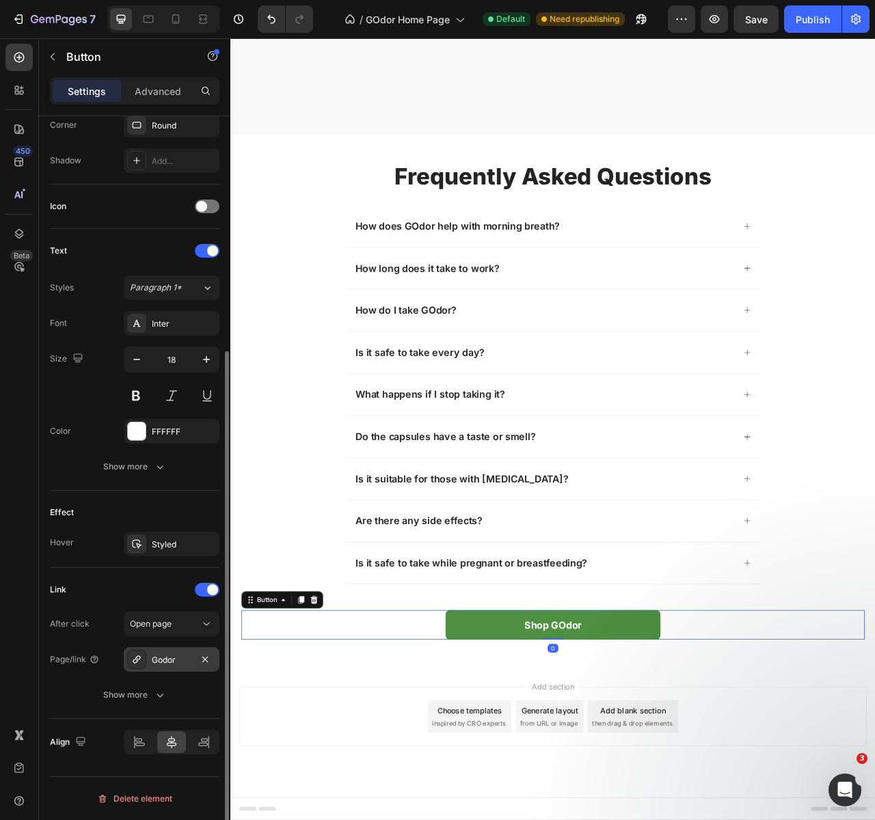
click at [161, 655] on div "Godor" at bounding box center [172, 660] width 40 height 12
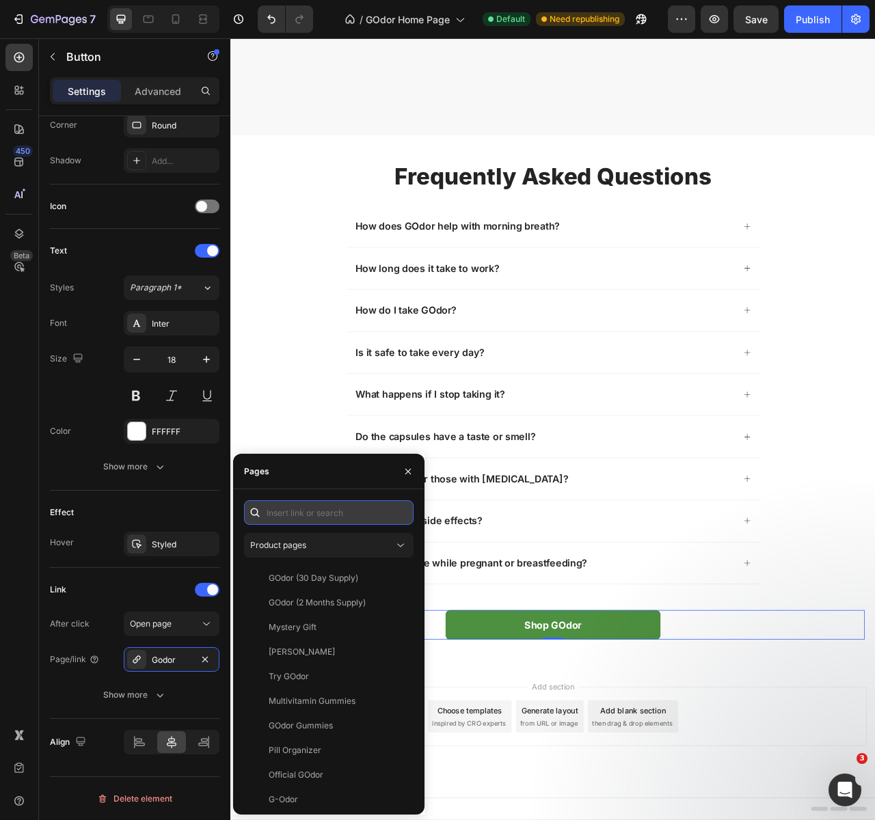
click at [301, 515] on input "text" at bounding box center [328, 512] width 169 height 25
paste input "[URL][DOMAIN_NAME]"
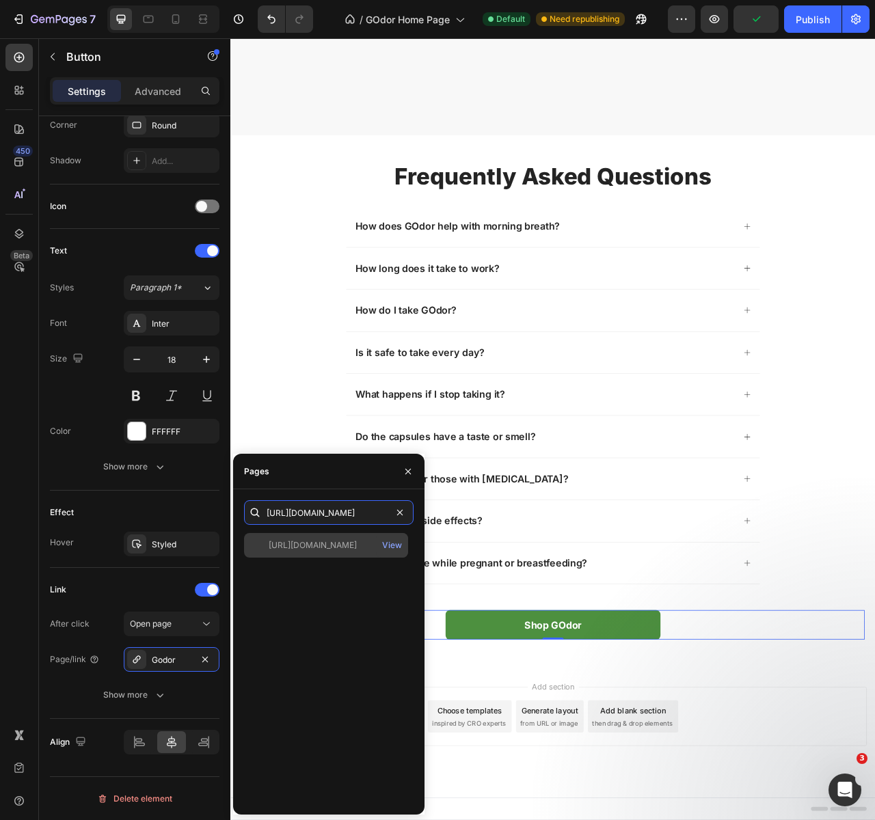
type input "[URL][DOMAIN_NAME]"
click at [314, 545] on div "[URL][DOMAIN_NAME]" at bounding box center [313, 545] width 88 height 12
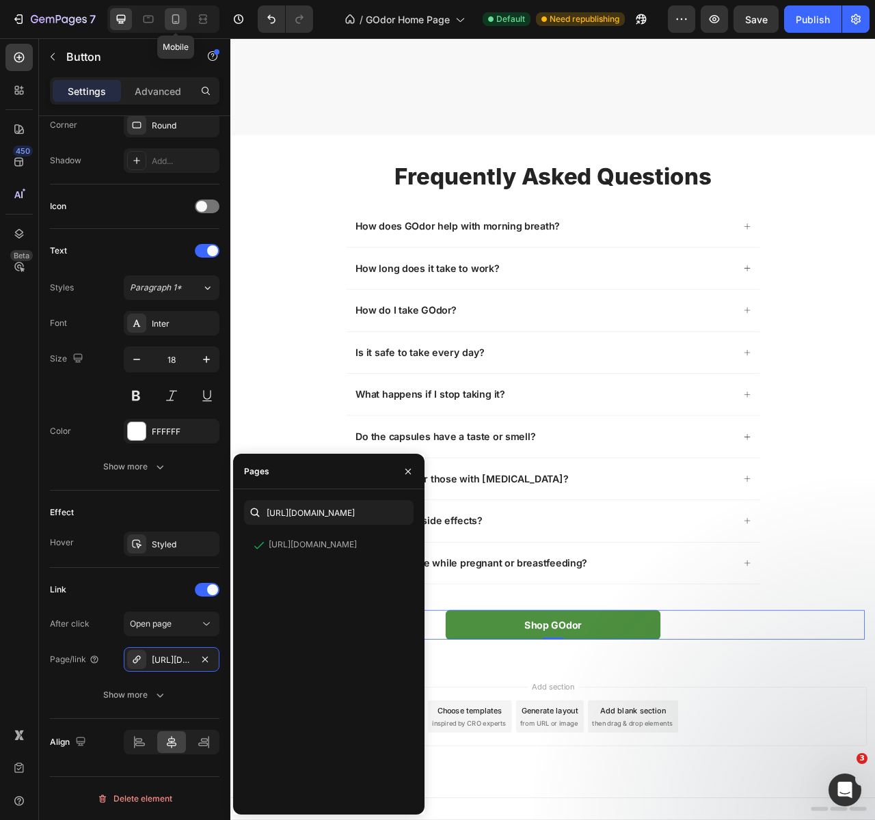
click at [182, 18] on icon at bounding box center [176, 19] width 14 height 14
type input "100%"
type input "16"
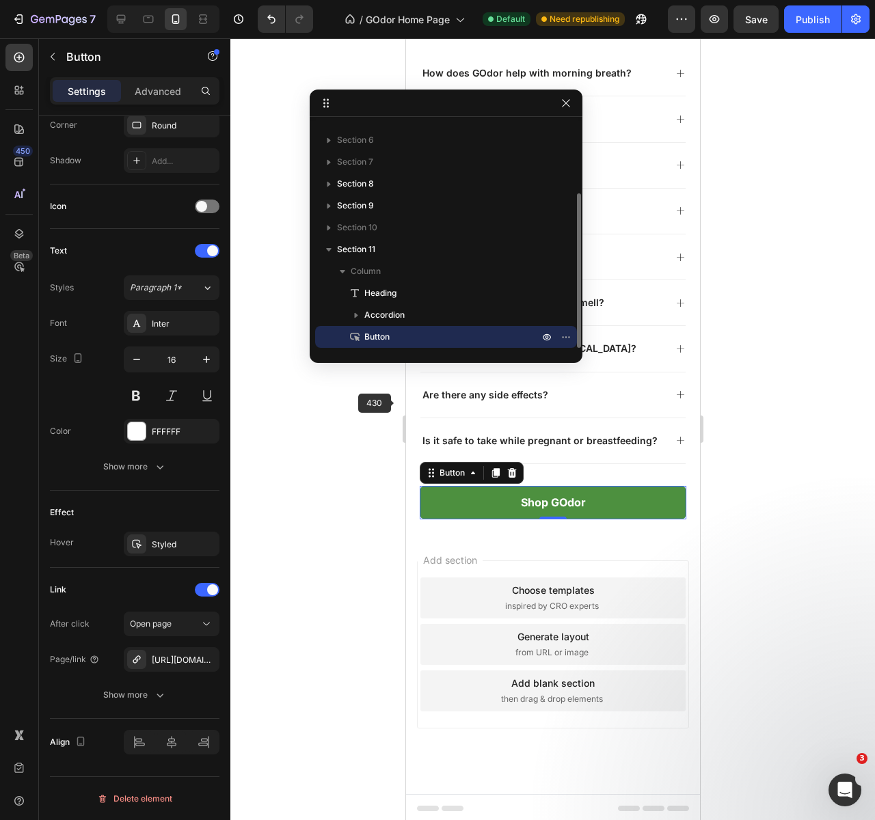
scroll to position [2424, 0]
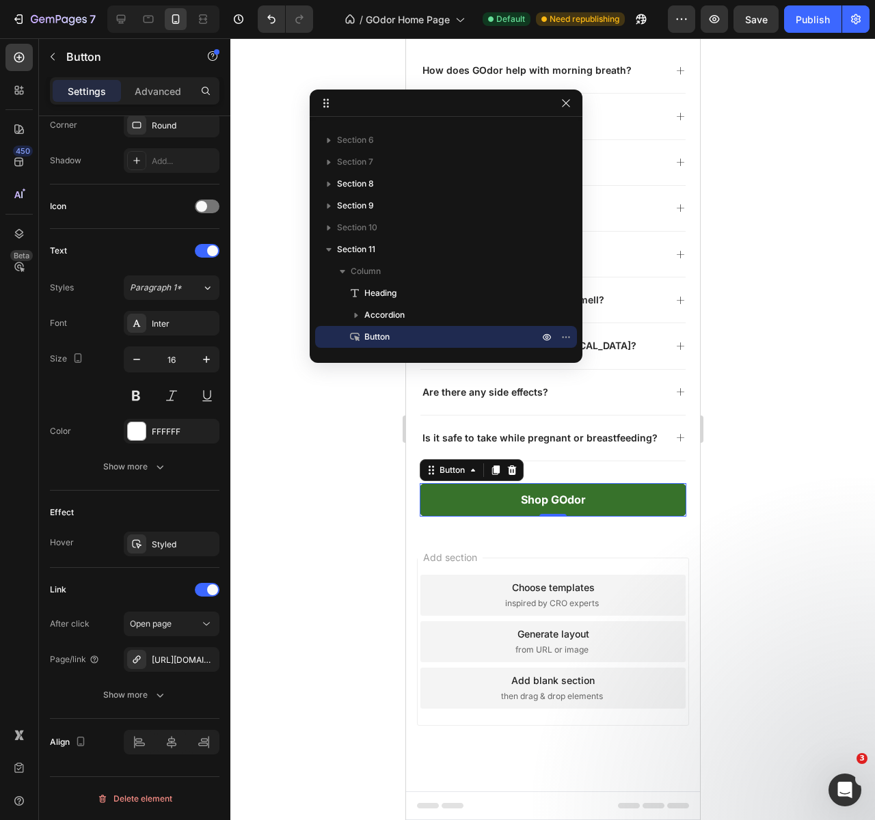
click at [618, 491] on link "Shop GOdor" at bounding box center [552, 499] width 266 height 33
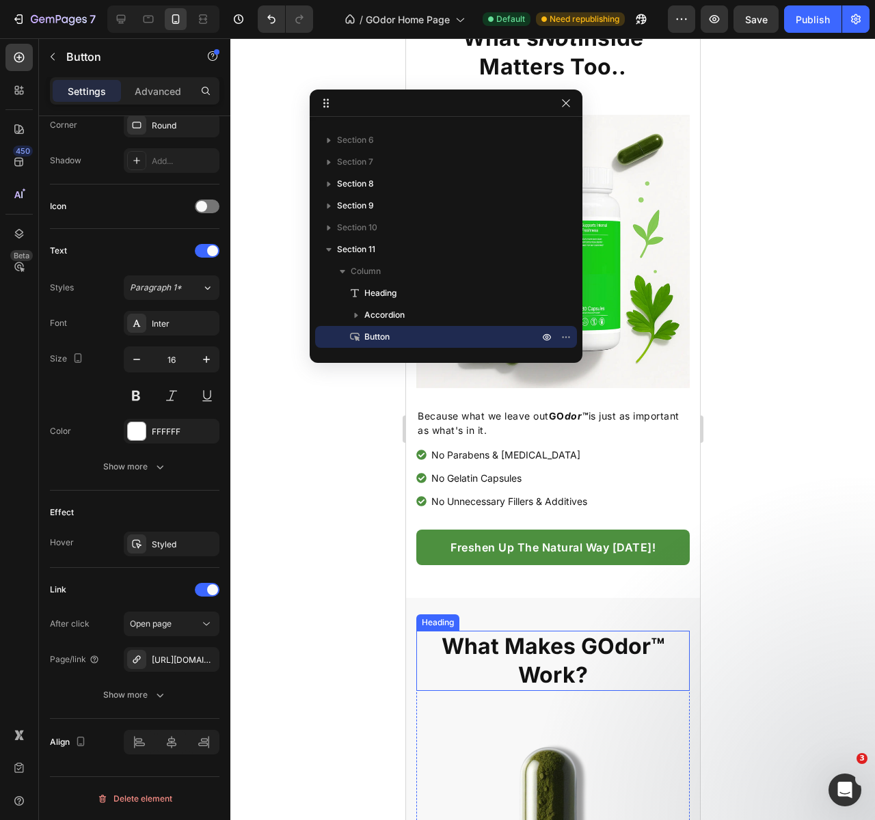
scroll to position [1528, 0]
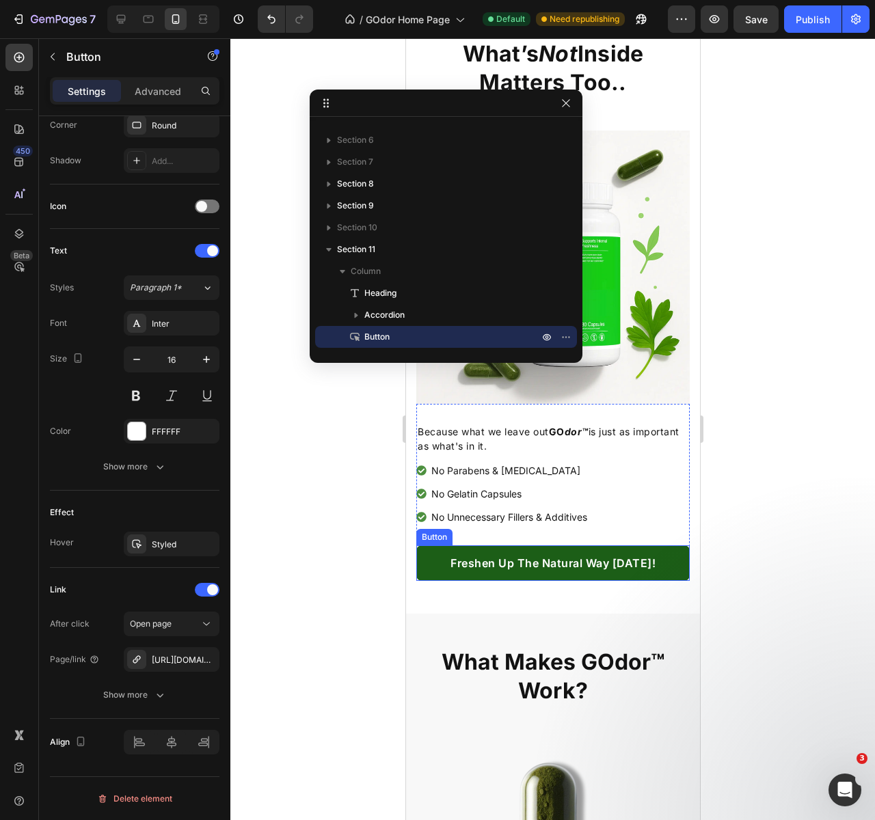
click at [653, 555] on link "Freshen Up The Natural Way [DATE]!" at bounding box center [551, 563] width 273 height 36
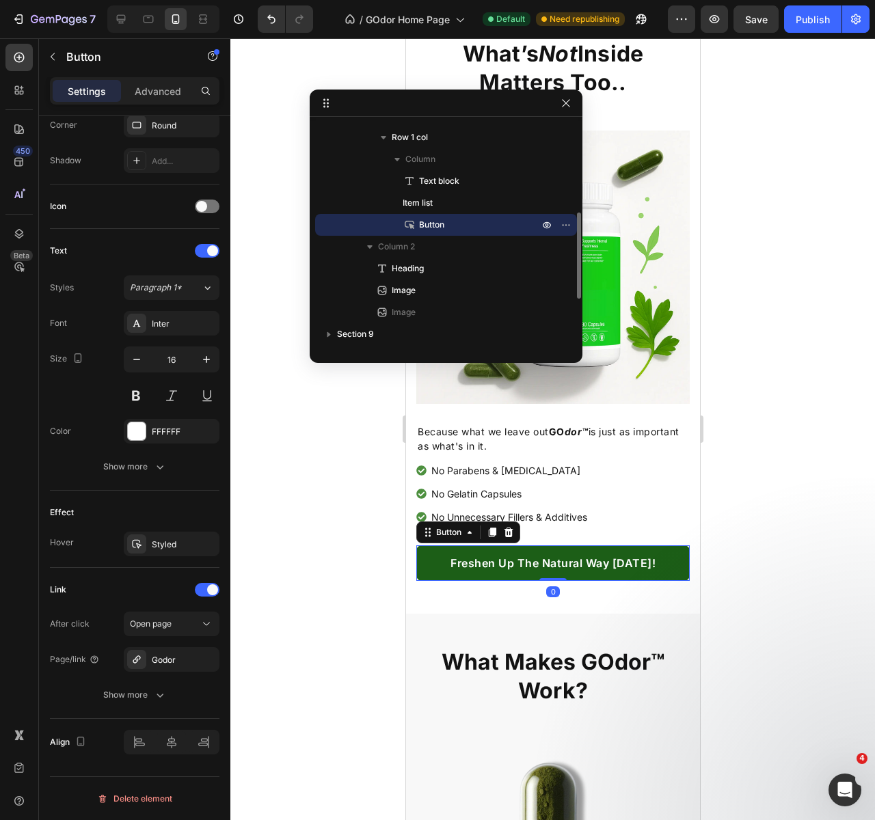
scroll to position [1388, 0]
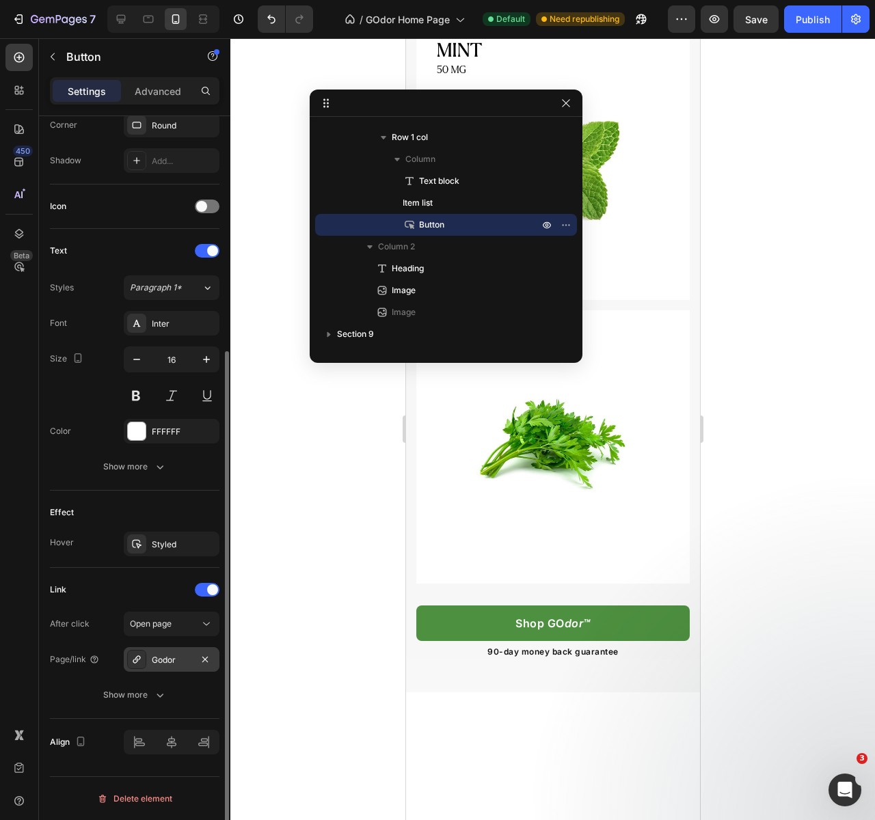
click at [162, 657] on div "Godor" at bounding box center [172, 660] width 40 height 12
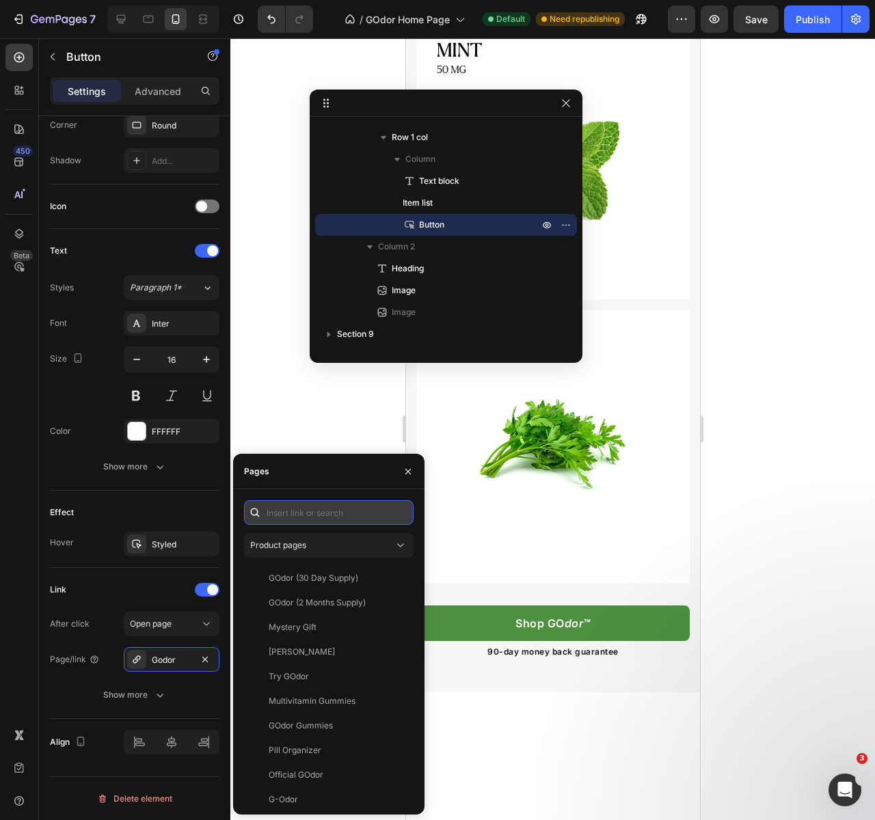
click at [289, 516] on input "text" at bounding box center [328, 512] width 169 height 25
paste input "[URL][DOMAIN_NAME]"
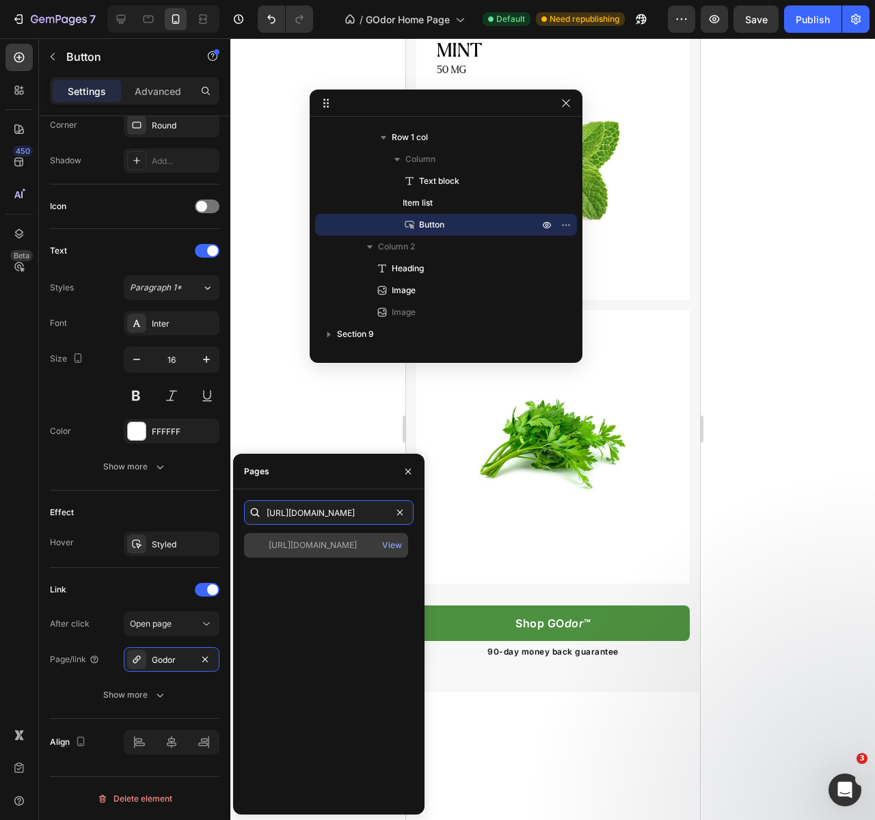
type input "[URL][DOMAIN_NAME]"
click at [310, 539] on div "[URL][DOMAIN_NAME]" at bounding box center [313, 545] width 88 height 12
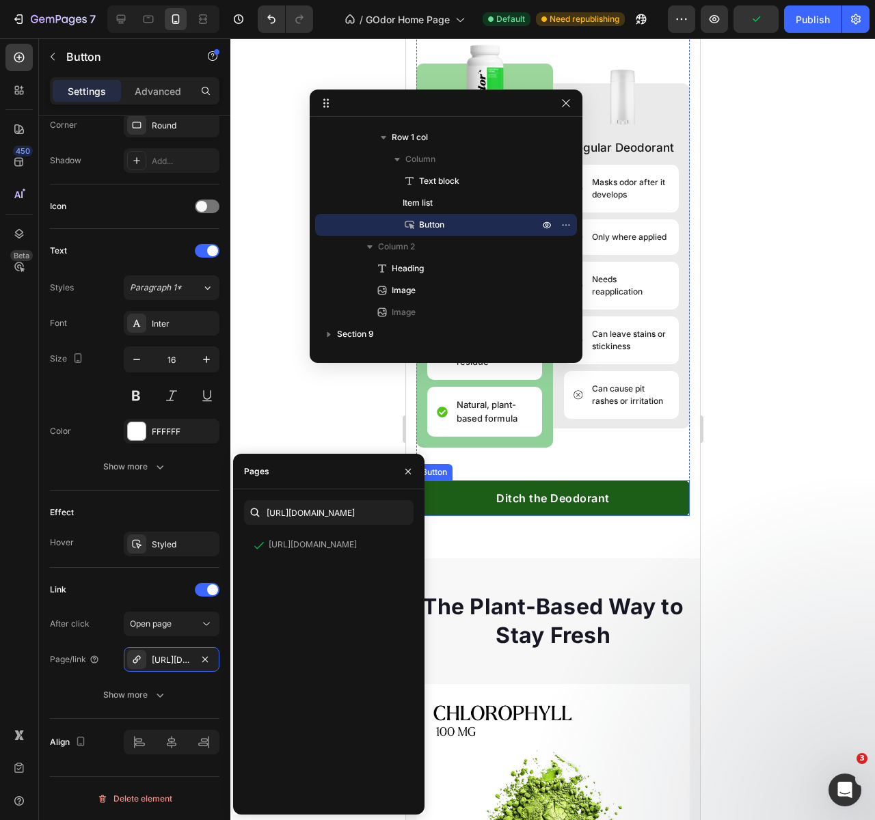
click at [662, 483] on link "Ditch the Deodorant" at bounding box center [551, 498] width 273 height 36
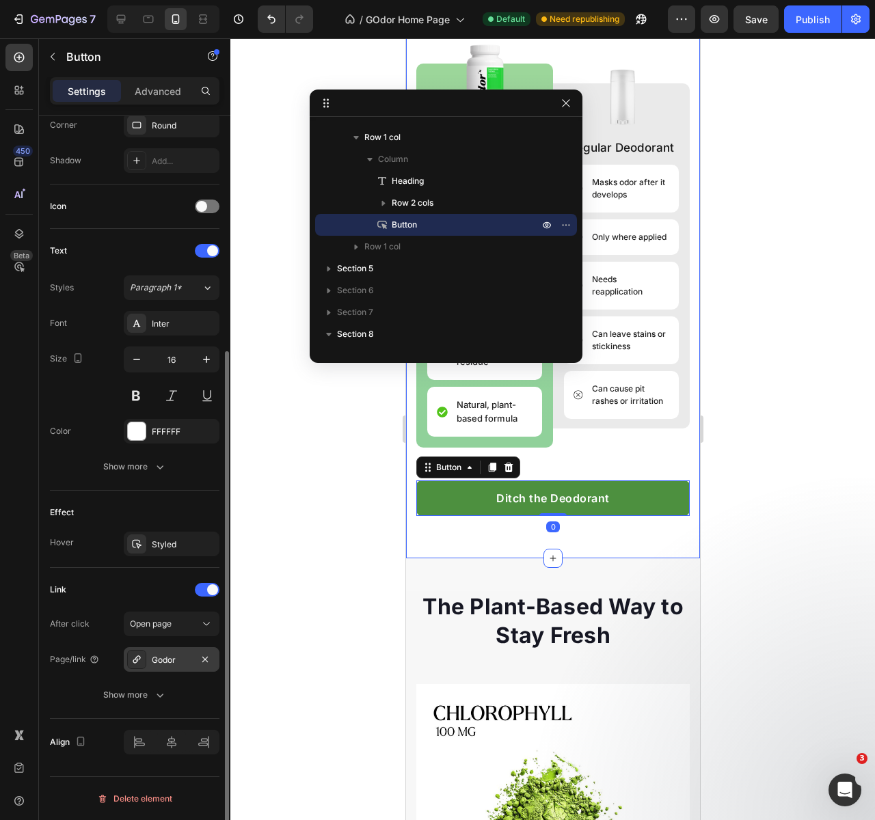
click at [169, 668] on div "Godor" at bounding box center [172, 659] width 96 height 25
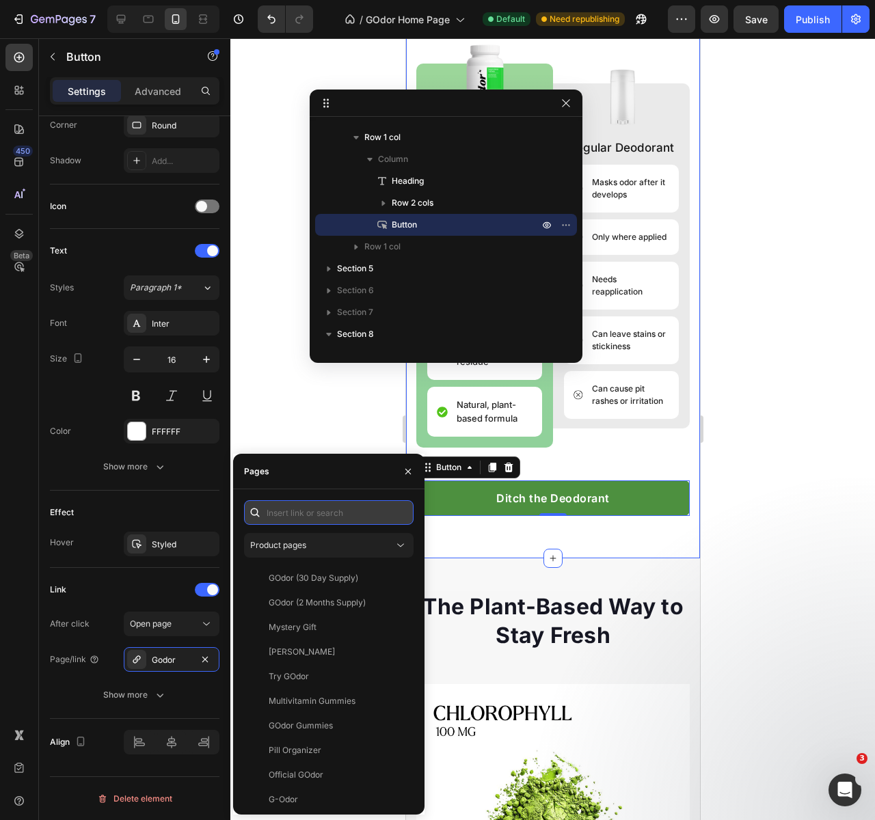
click at [323, 503] on input "text" at bounding box center [328, 512] width 169 height 25
paste input "[URL][DOMAIN_NAME]"
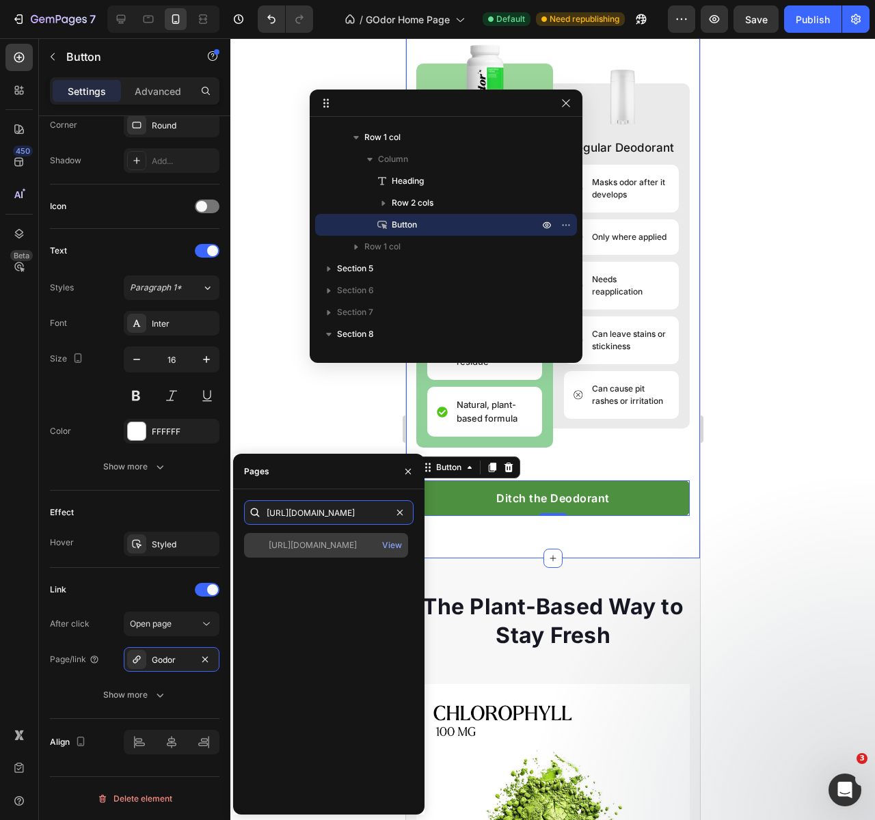
type input "[URL][DOMAIN_NAME]"
click at [310, 548] on div "[URL][DOMAIN_NAME]" at bounding box center [313, 545] width 88 height 12
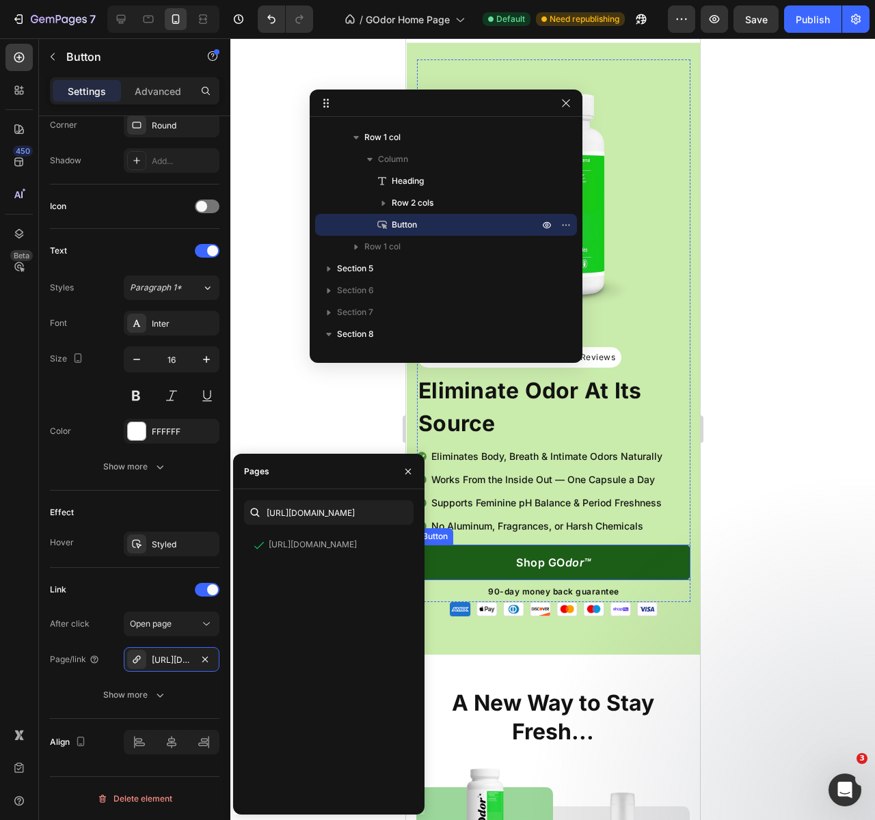
click at [644, 559] on link "Shop GO dor™" at bounding box center [552, 563] width 273 height 36
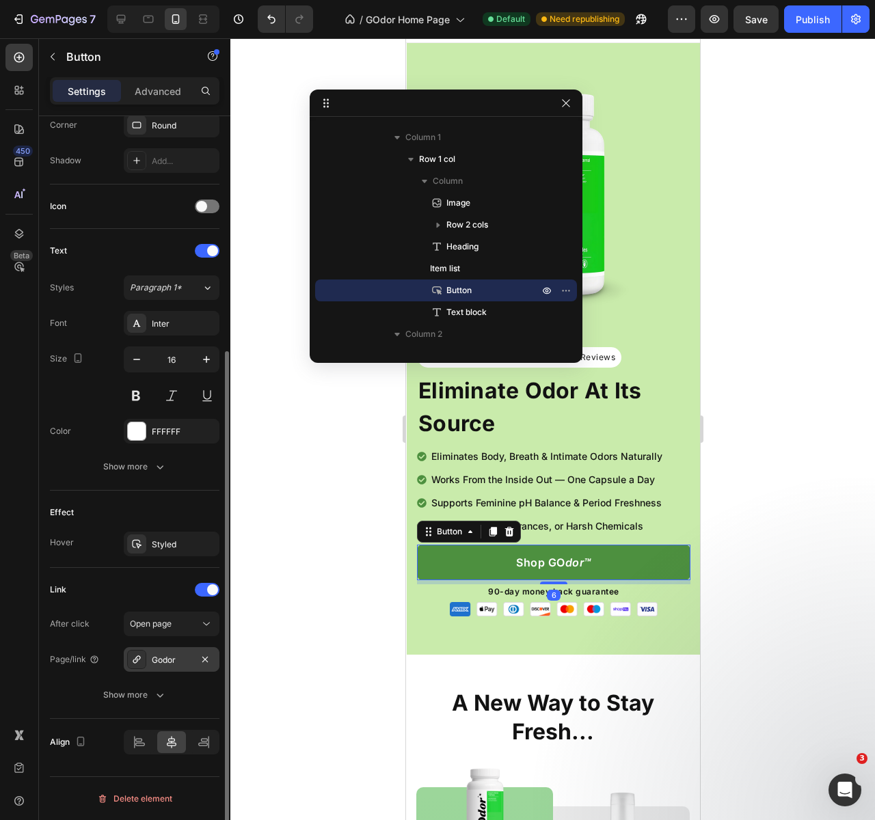
click at [168, 655] on div "Godor" at bounding box center [172, 660] width 40 height 12
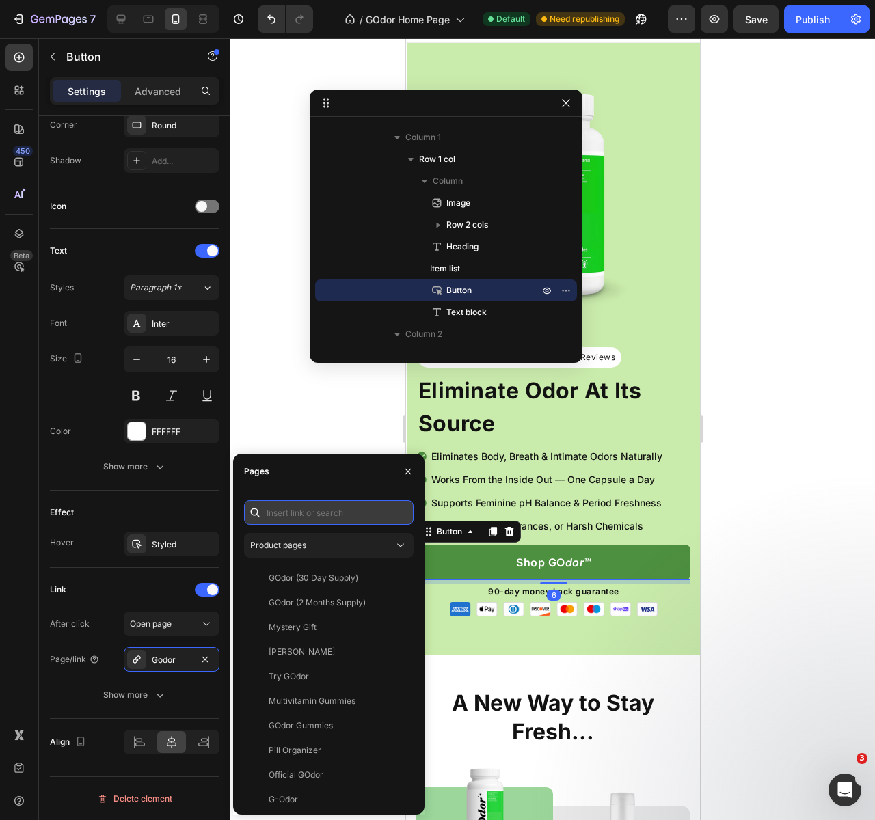
click at [355, 512] on input "text" at bounding box center [328, 512] width 169 height 25
paste input "[URL][DOMAIN_NAME]"
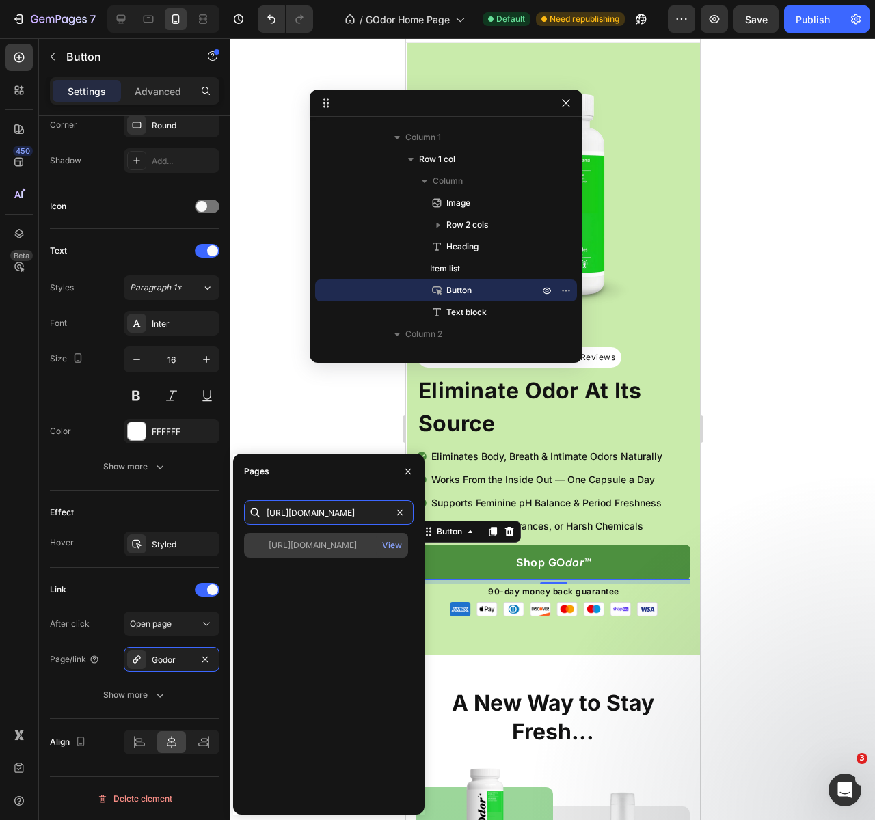
type input "[URL][DOMAIN_NAME]"
click at [348, 543] on div "[URL][DOMAIN_NAME]" at bounding box center [313, 545] width 88 height 12
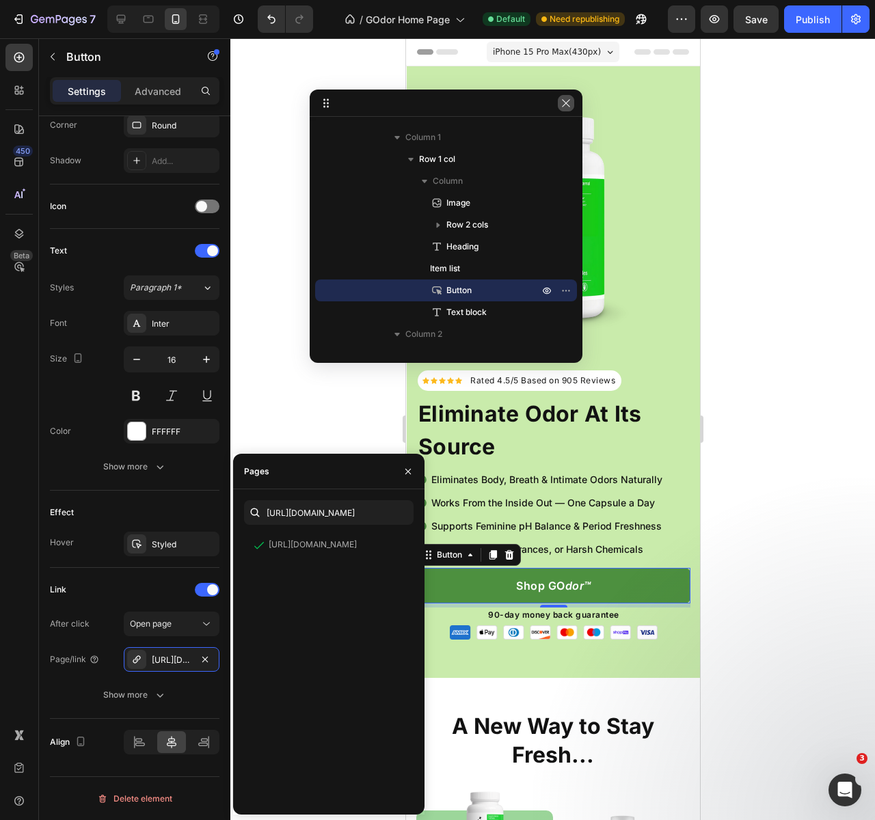
click at [560, 106] on icon "button" at bounding box center [565, 103] width 11 height 11
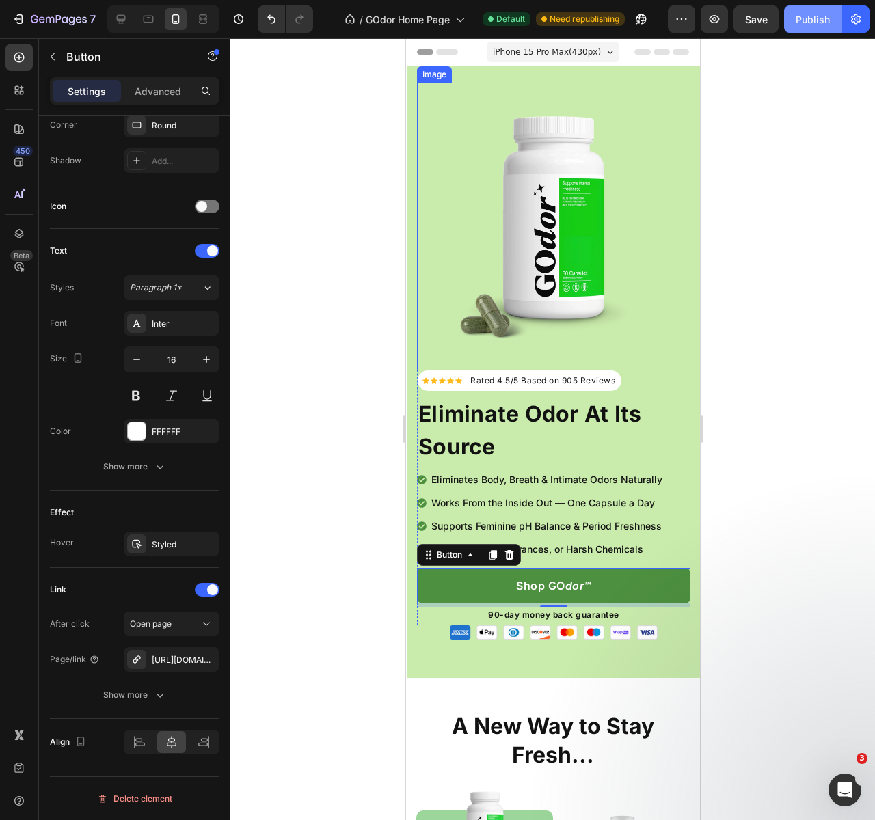
click at [806, 25] on div "Publish" at bounding box center [812, 19] width 34 height 14
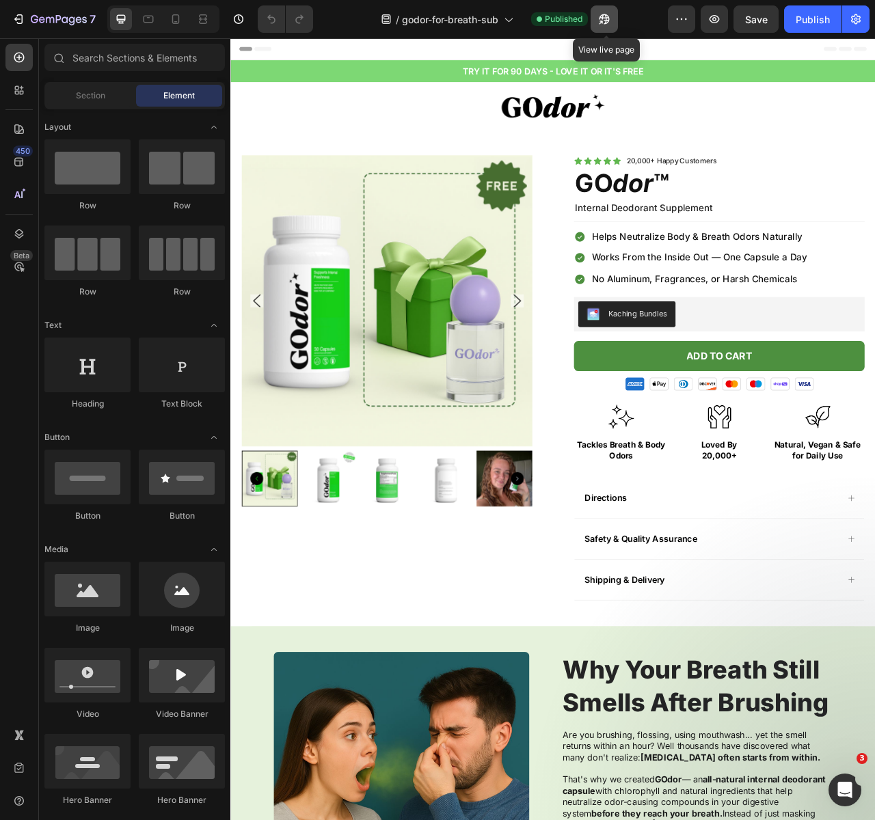
click at [607, 19] on icon "button" at bounding box center [604, 19] width 14 height 14
